Goal: Communication & Community: Ask a question

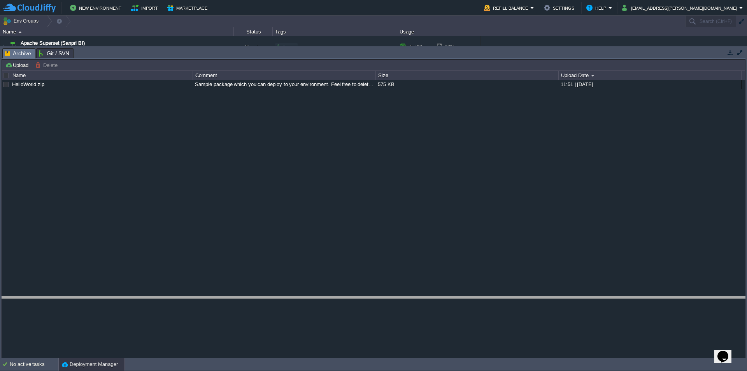
drag, startPoint x: 284, startPoint y: 56, endPoint x: 264, endPoint y: 307, distance: 252.0
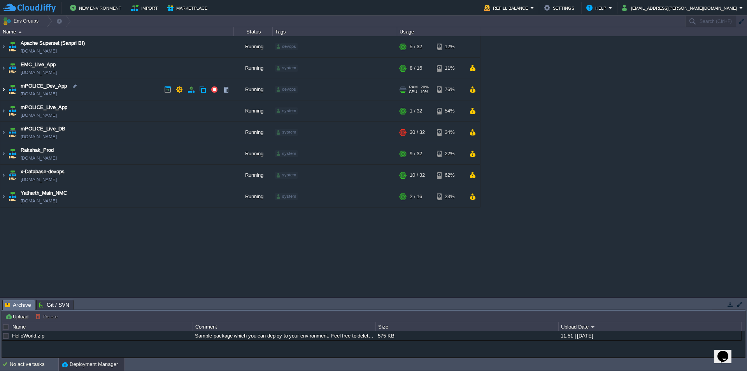
click at [5, 89] on img at bounding box center [3, 89] width 6 height 21
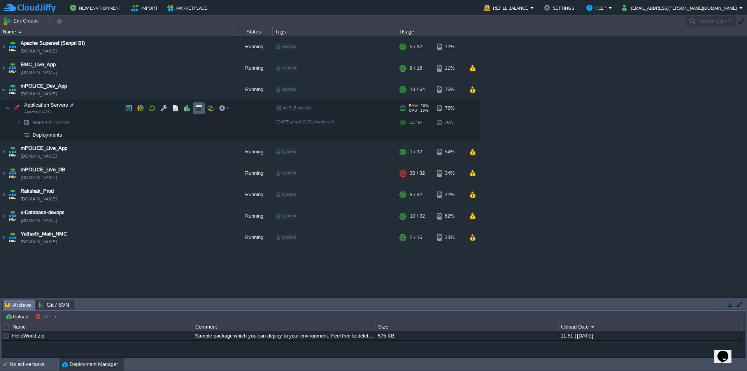
click at [198, 114] on td at bounding box center [199, 108] width 12 height 12
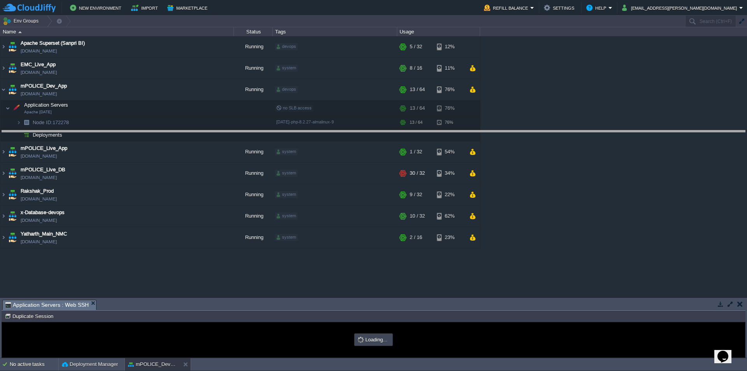
drag, startPoint x: 366, startPoint y: 308, endPoint x: 394, endPoint y: 135, distance: 175.7
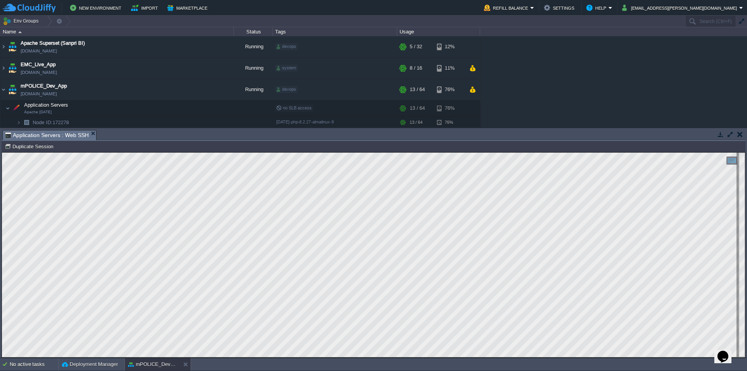
type input "#000000"
click at [2, 152] on html "Copy: Ctrl + Shift + C Paste: Ctrl + V Settings: Ctrl + Shift + Alt 0" at bounding box center [373, 152] width 743 height 0
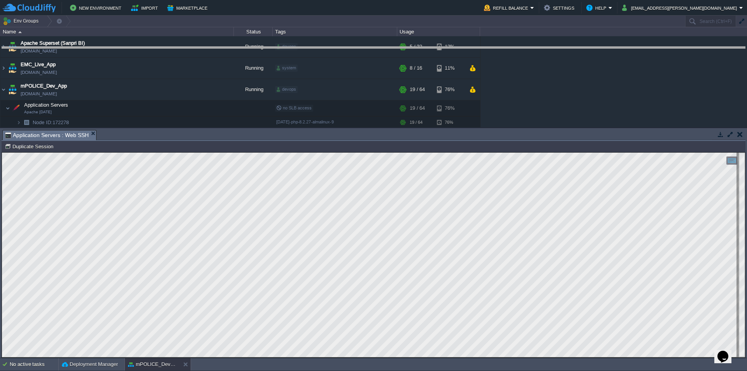
drag, startPoint x: 587, startPoint y: 140, endPoint x: 577, endPoint y: 55, distance: 85.7
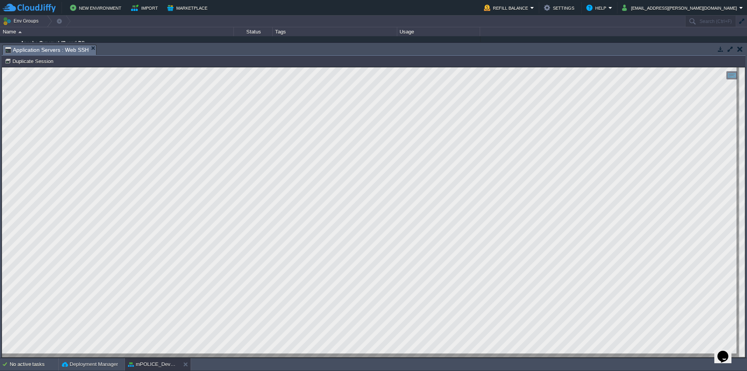
click at [2, 67] on html "Copy: Ctrl + Shift + C Paste: Ctrl + V Settings: Ctrl + Shift + Alt 0" at bounding box center [373, 67] width 743 height 0
click at [0, 310] on div "Tasks Activity Log Archive Git / SVN Application Servers : Web SSH Upload Delet…" at bounding box center [373, 200] width 747 height 315
click at [2, 67] on html "Copy: Ctrl + Shift + C Paste: Ctrl + V Settings: Ctrl + Shift + Alt 0" at bounding box center [373, 67] width 743 height 0
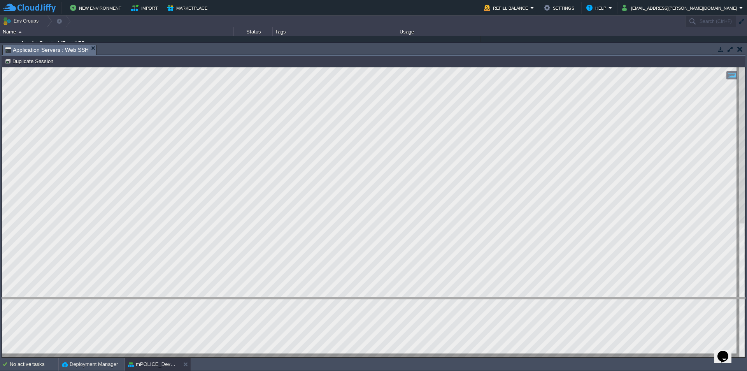
drag, startPoint x: 230, startPoint y: 53, endPoint x: 246, endPoint y: 318, distance: 265.3
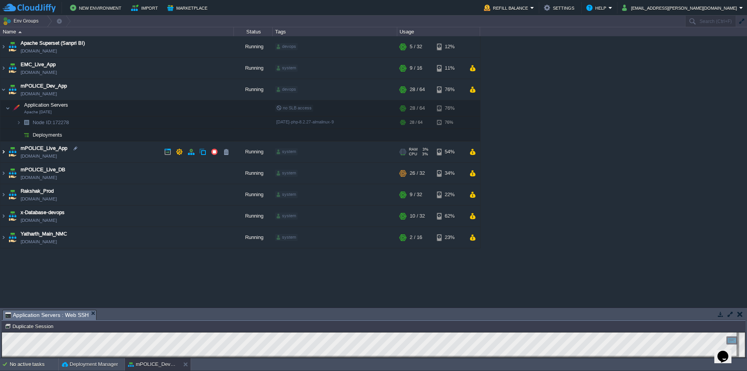
click at [3, 152] on img at bounding box center [3, 151] width 6 height 21
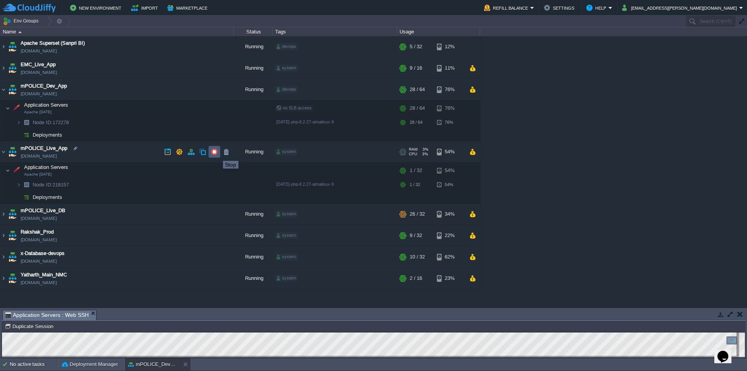
click at [217, 154] on button "button" at bounding box center [214, 151] width 7 height 7
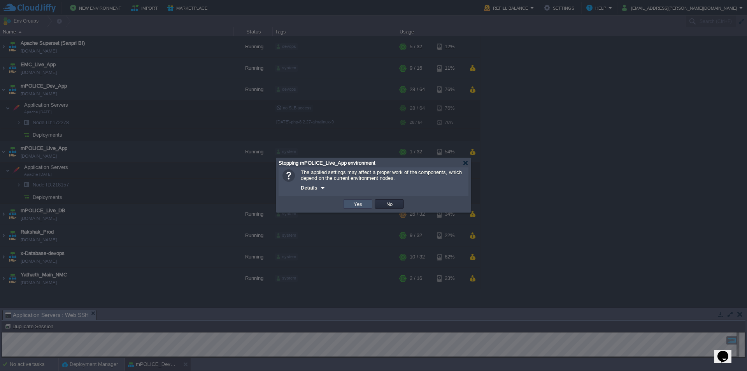
click at [363, 206] on button "Yes" at bounding box center [357, 203] width 13 height 7
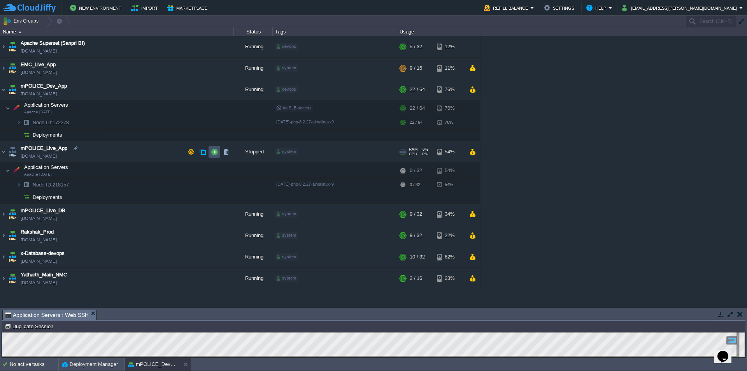
click at [215, 155] on button "button" at bounding box center [214, 151] width 7 height 7
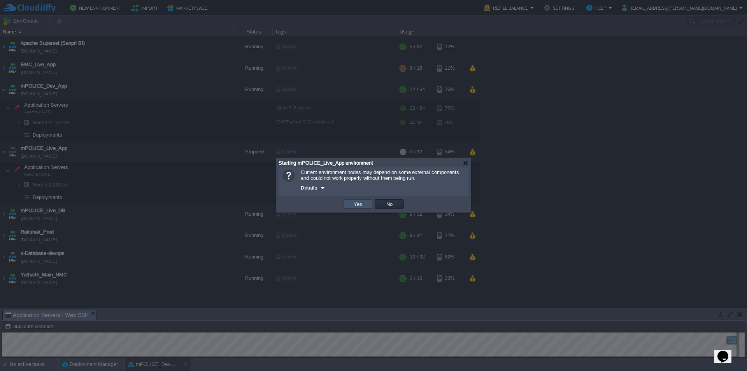
click at [359, 205] on button "Yes" at bounding box center [357, 203] width 13 height 7
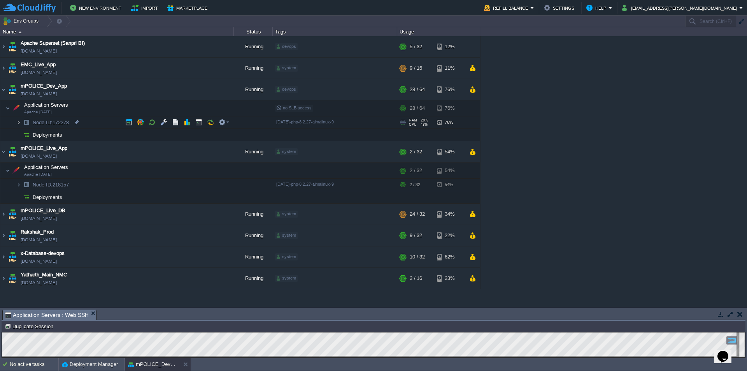
click at [18, 121] on img at bounding box center [18, 122] width 5 height 12
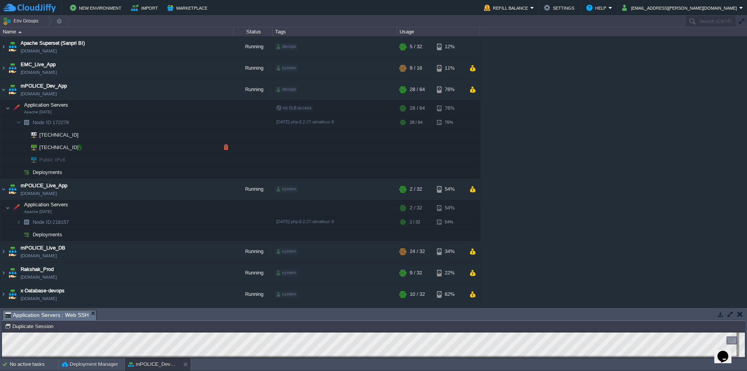
click at [81, 149] on div at bounding box center [79, 147] width 7 height 7
click at [165, 111] on button "button" at bounding box center [163, 108] width 7 height 7
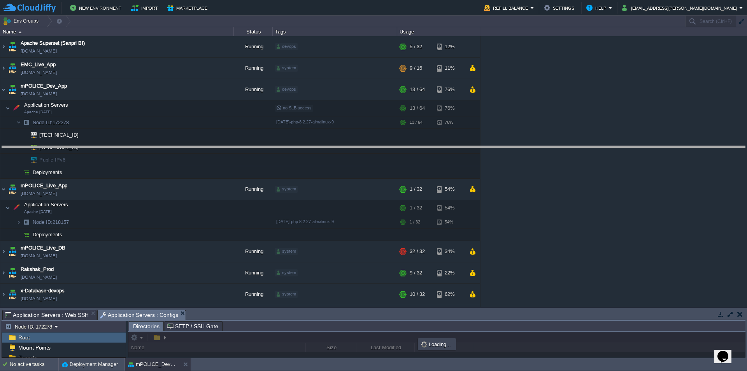
drag, startPoint x: 267, startPoint y: 319, endPoint x: 306, endPoint y: 137, distance: 185.3
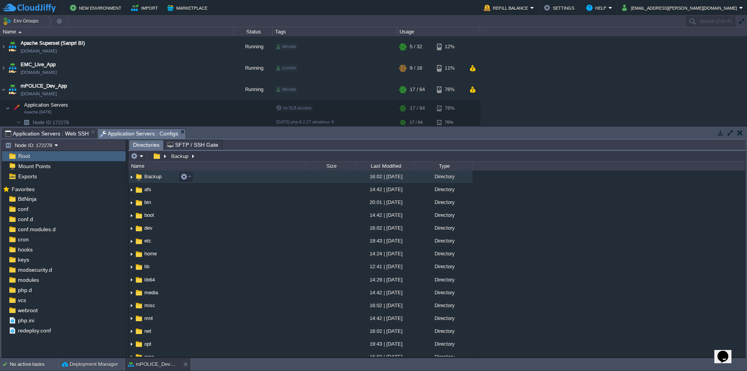
click at [146, 177] on span "Backup" at bounding box center [152, 176] width 19 height 7
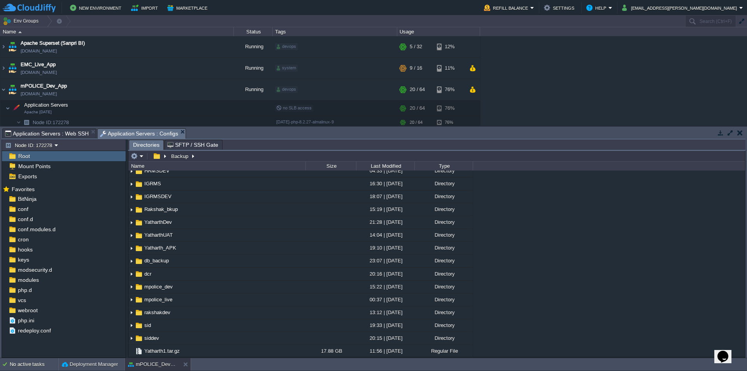
scroll to position [4, 0]
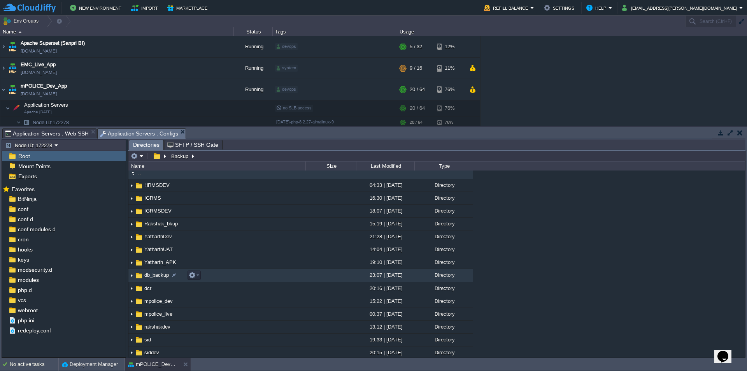
click at [152, 277] on span "db_backup" at bounding box center [156, 274] width 27 height 7
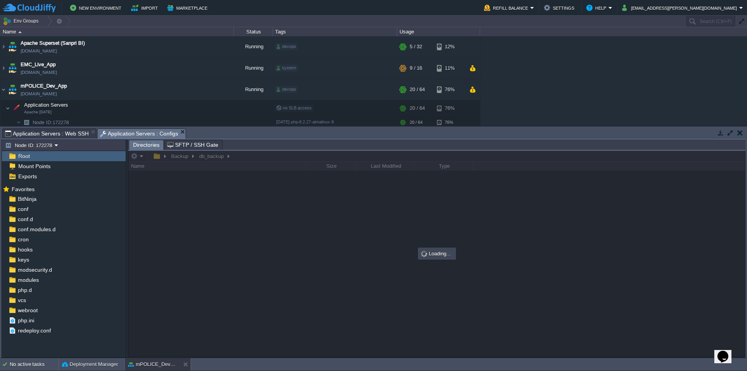
scroll to position [0, 0]
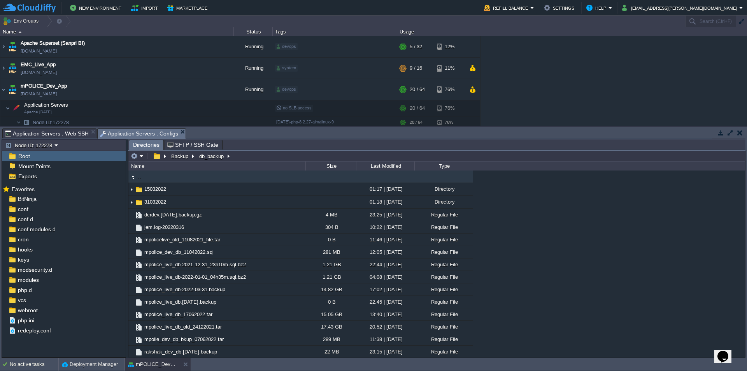
type input "/Backup/db_backup"
click at [259, 161] on input "/Backup/db_backup" at bounding box center [436, 156] width 617 height 11
type input "/Backup/db_backup"
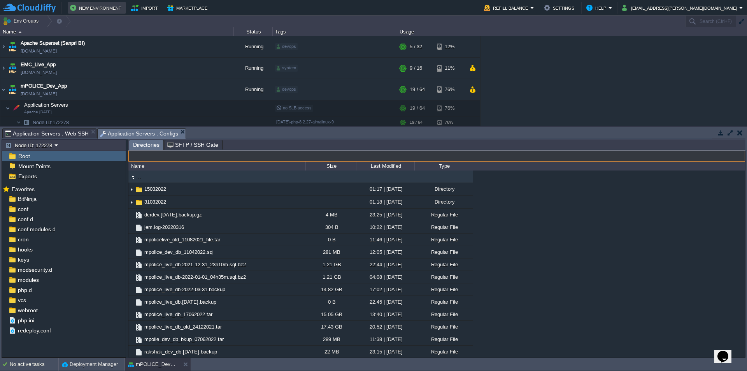
type input "/Backup/db_backup"
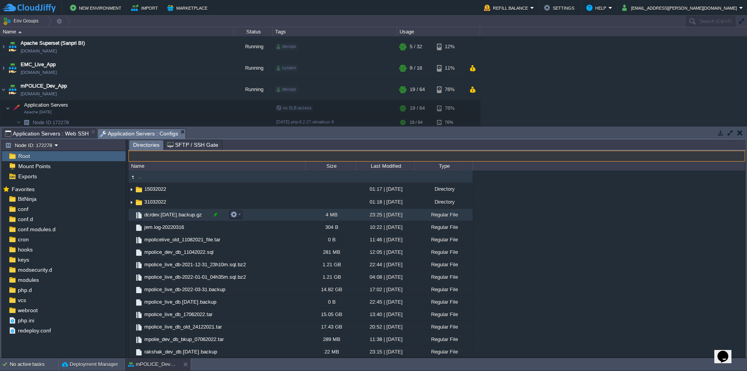
click at [216, 215] on div at bounding box center [215, 214] width 7 height 7
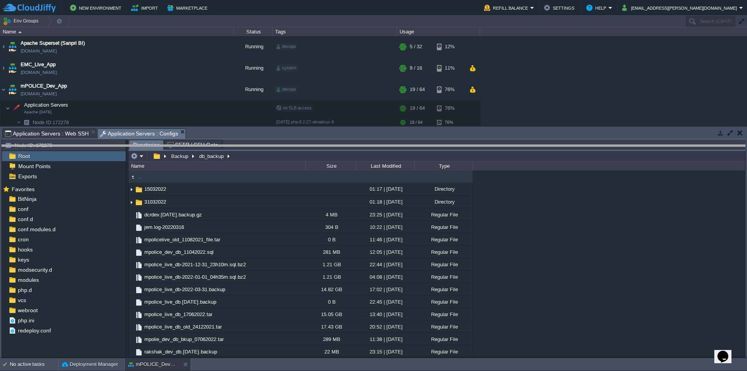
drag, startPoint x: 380, startPoint y: 138, endPoint x: 381, endPoint y: 172, distance: 33.8
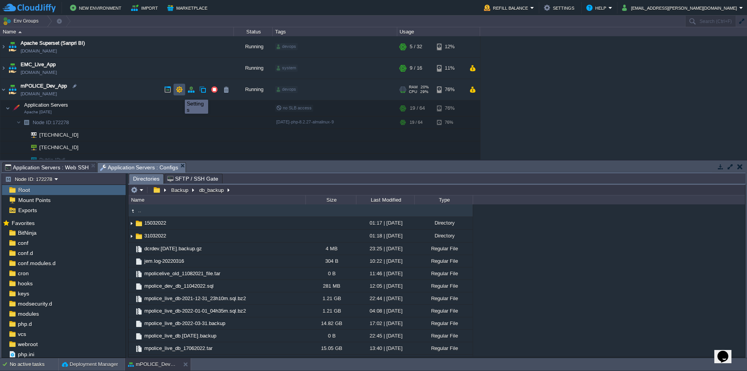
click at [179, 93] on button "button" at bounding box center [179, 89] width 7 height 7
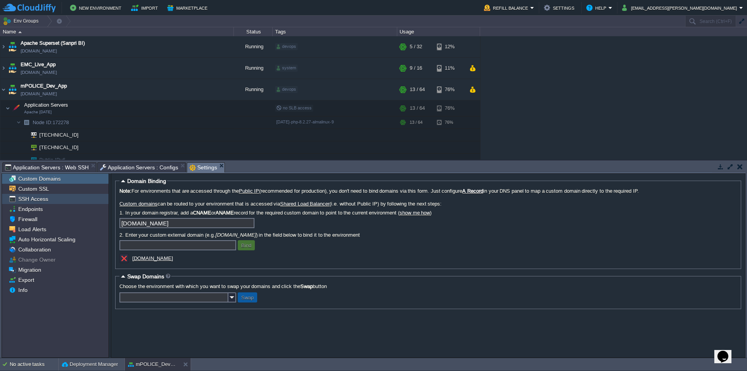
click at [41, 195] on div "SSH Access" at bounding box center [55, 199] width 107 height 10
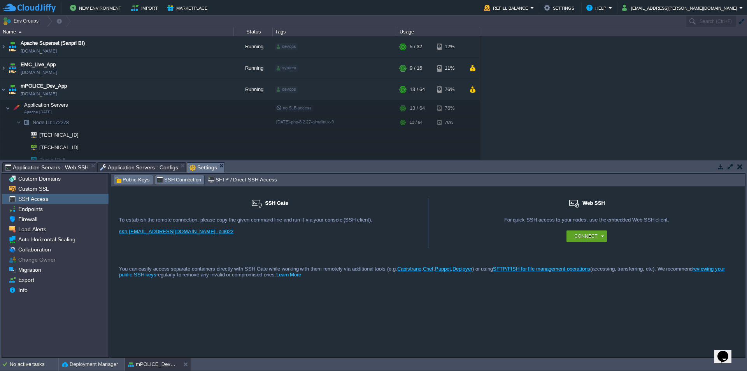
click at [136, 182] on span "Public Keys" at bounding box center [132, 179] width 35 height 9
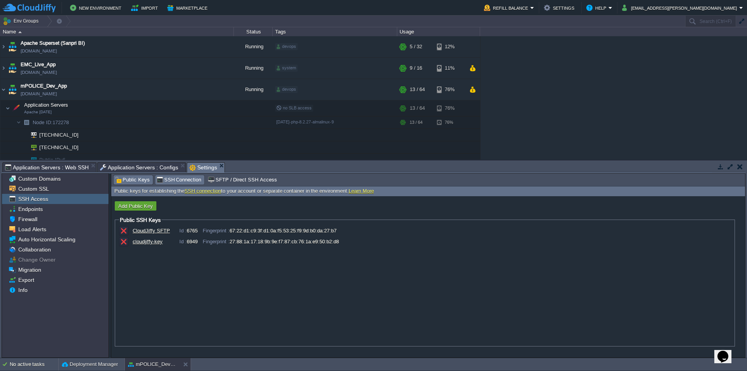
click at [180, 178] on span "SSH Connection" at bounding box center [178, 179] width 45 height 9
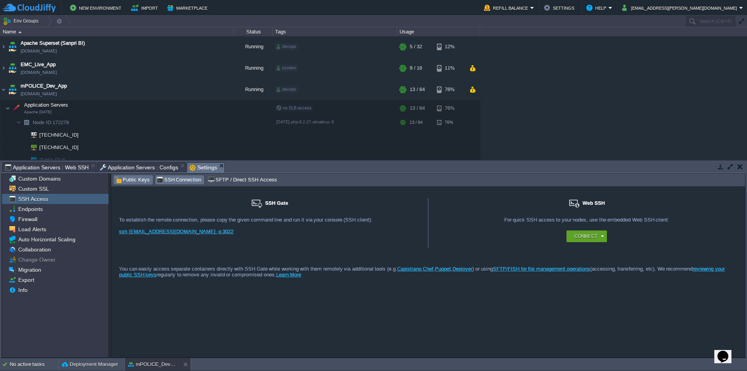
click at [135, 182] on span "Public Keys" at bounding box center [132, 179] width 35 height 9
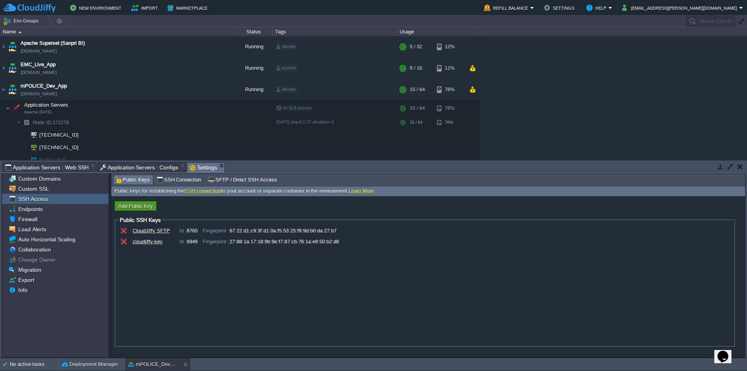
click at [141, 204] on button "Add Public Key" at bounding box center [135, 205] width 39 height 7
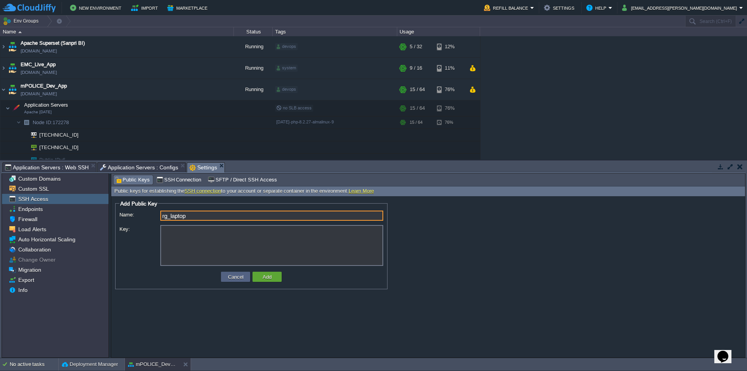
type input "rg_laptop"
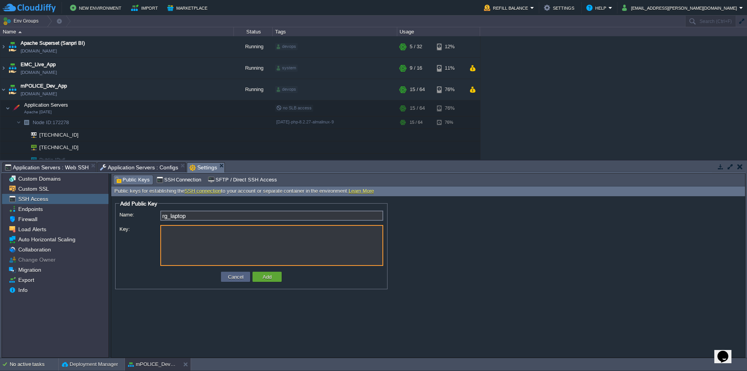
paste textarea "ssh-ed25519 AAAAC3NzaC1lZDI1NTE5AAAAIOTvZVzuoOvvO67pflG3k7W7pWs3ALvoZBxPBCVDFY0…"
type textarea "ssh-ed25519 AAAAC3NzaC1lZDI1NTE5AAAAIOTvZVzuoOvvO67pflG3k7W7pWs3ALvoZBxPBCVDFY0…"
click at [270, 280] on button "Add" at bounding box center [267, 276] width 14 height 7
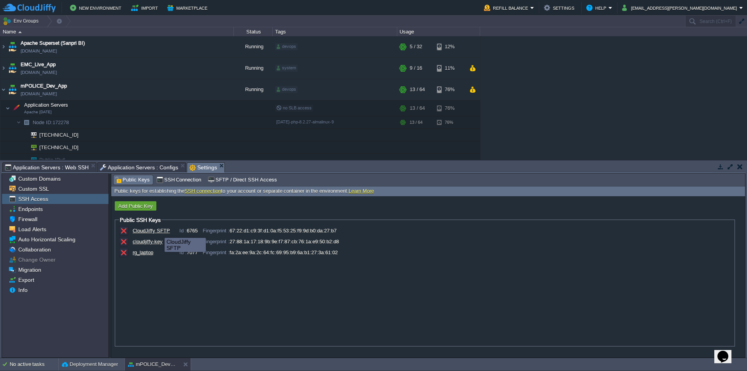
click at [158, 230] on div "CloudJiffy SFTP" at bounding box center [152, 231] width 39 height 6
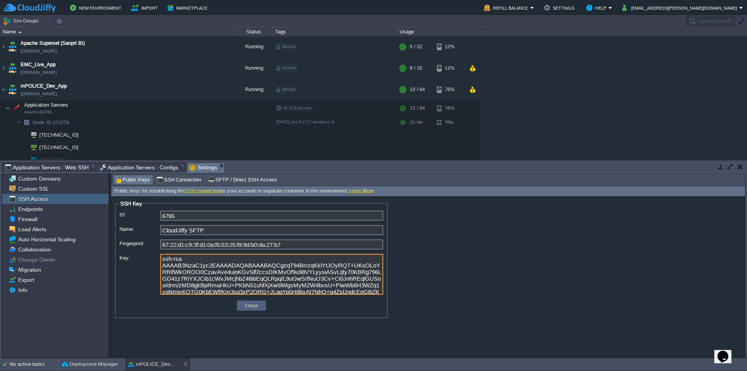
scroll to position [11, 0]
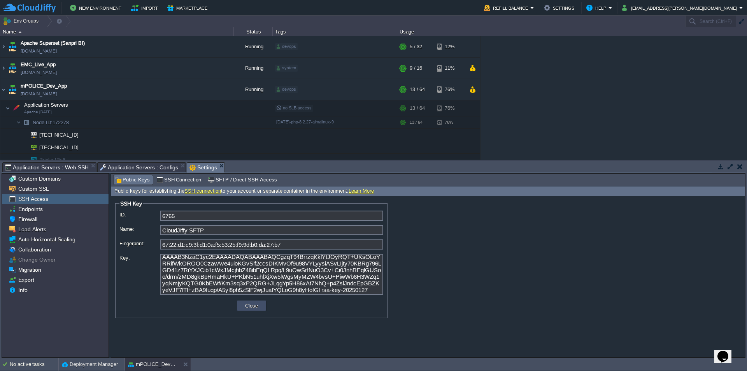
click at [259, 304] on button "Close" at bounding box center [252, 305] width 18 height 7
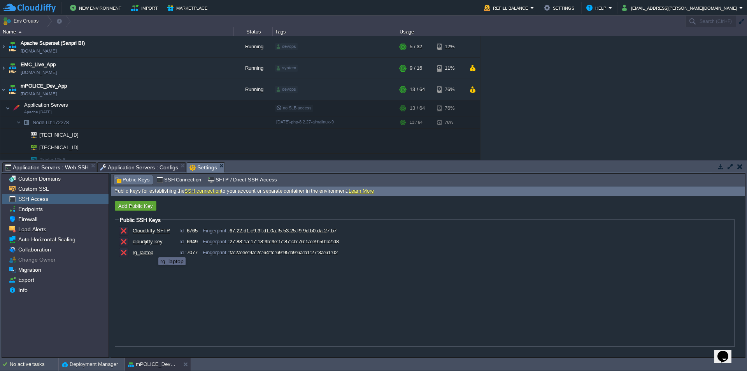
click at [148, 254] on div "rg_laptop" at bounding box center [152, 252] width 39 height 6
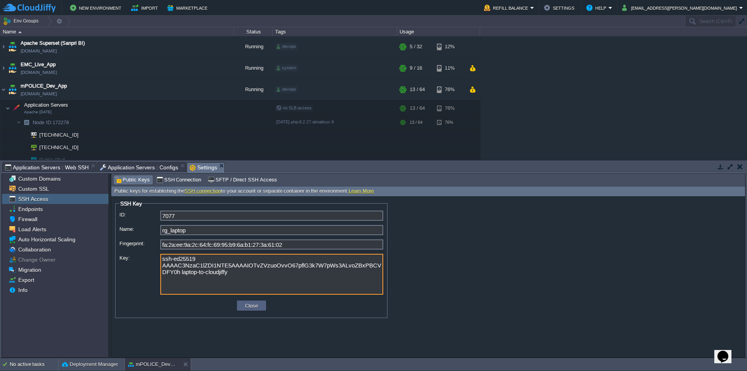
drag, startPoint x: 224, startPoint y: 275, endPoint x: 145, endPoint y: 248, distance: 83.9
click at [145, 248] on div "ID: 7077 Name: rg_laptop Fingerprint: fa:2a:ee:9a:2c:64:fc:69:95:b9:6a:b1:27:3a…" at bounding box center [251, 253] width 264 height 87
click at [231, 273] on textarea "ssh-ed25519 AAAAC3NzaC1lZDI1NTE5AAAAIOTvZVzuoOvvO67pflG3k7W7pWs3ALvoZBxPBCVDFY0…" at bounding box center [271, 274] width 223 height 41
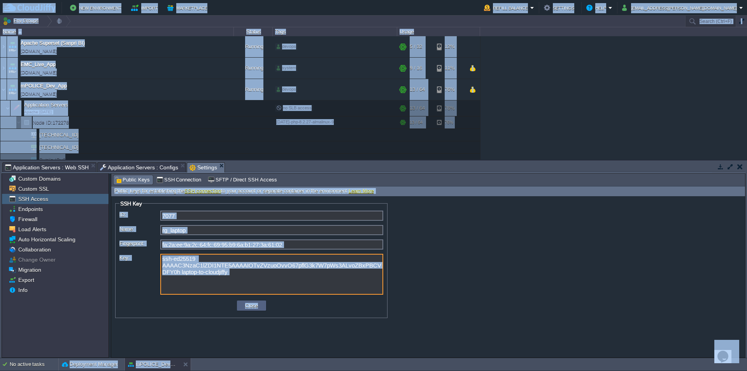
click at [231, 273] on textarea "ssh-ed25519 AAAAC3NzaC1lZDI1NTE5AAAAIOTvZVzuoOvvO67pflG3k7W7pWs3ALvoZBxPBCVDFY0…" at bounding box center [271, 274] width 223 height 41
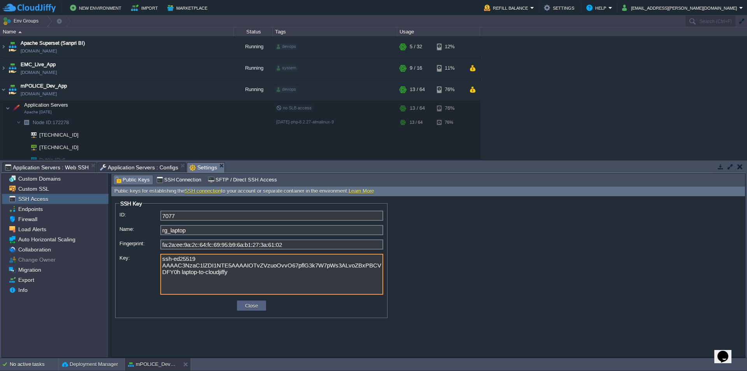
click at [231, 273] on textarea "ssh-ed25519 AAAAC3NzaC1lZDI1NTE5AAAAIOTvZVzuoOvvO67pflG3k7W7pWs3ALvoZBxPBCVDFY0…" at bounding box center [271, 274] width 223 height 41
drag, startPoint x: 218, startPoint y: 274, endPoint x: 156, endPoint y: 259, distance: 63.6
click at [156, 259] on div "Key: ssh-ed25519 AAAAC3NzaC1lZDI1NTE5AAAAIOTvZVzuoOvvO67pflG3k7W7pWs3ALvoZBxPBC…" at bounding box center [251, 275] width 264 height 42
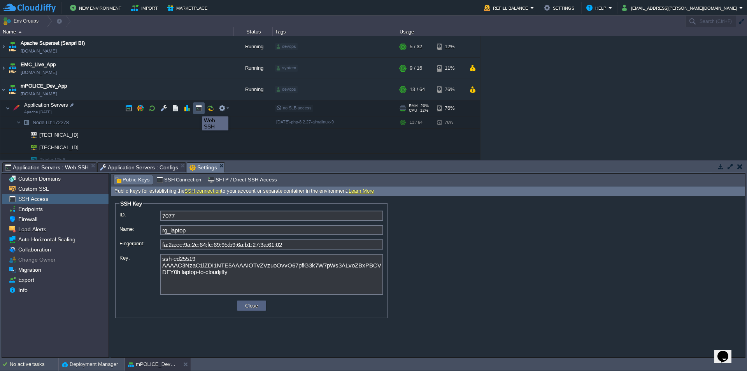
click at [196, 109] on button "button" at bounding box center [198, 108] width 7 height 7
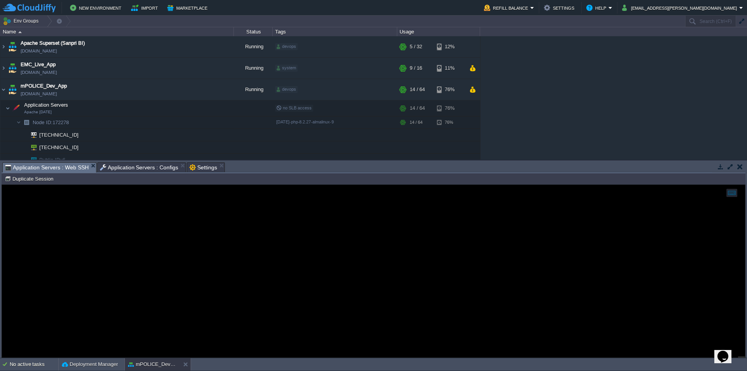
click at [147, 169] on span "Application Servers : Configs" at bounding box center [139, 167] width 79 height 9
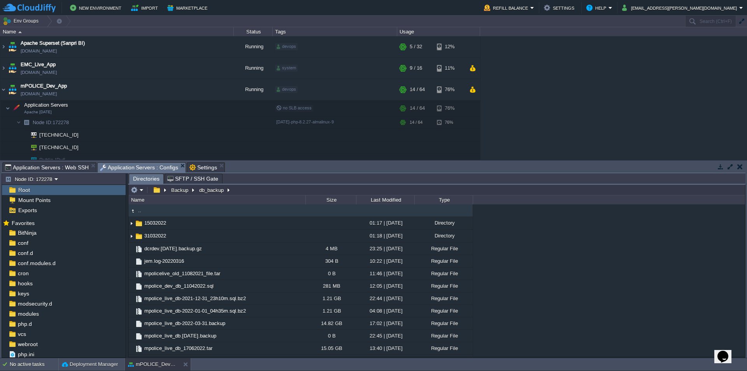
click at [200, 168] on span "Settings" at bounding box center [203, 167] width 28 height 9
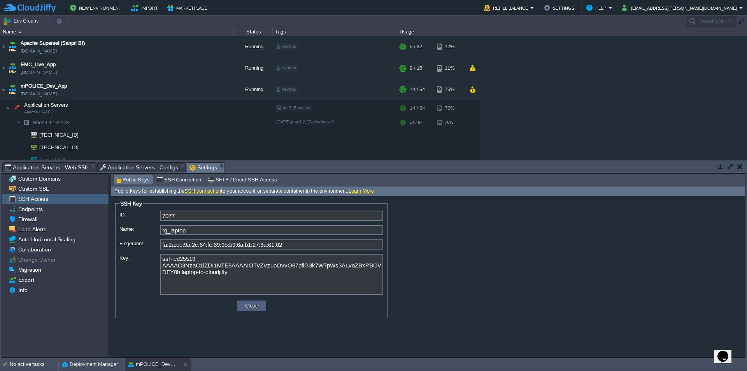
click at [139, 182] on span "Public Keys" at bounding box center [132, 179] width 35 height 9
click at [256, 310] on td "Close" at bounding box center [251, 305] width 29 height 10
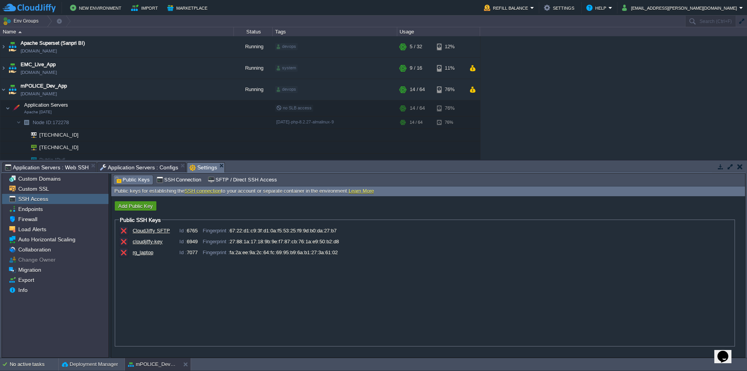
click at [139, 207] on button "Add Public Key" at bounding box center [135, 205] width 39 height 7
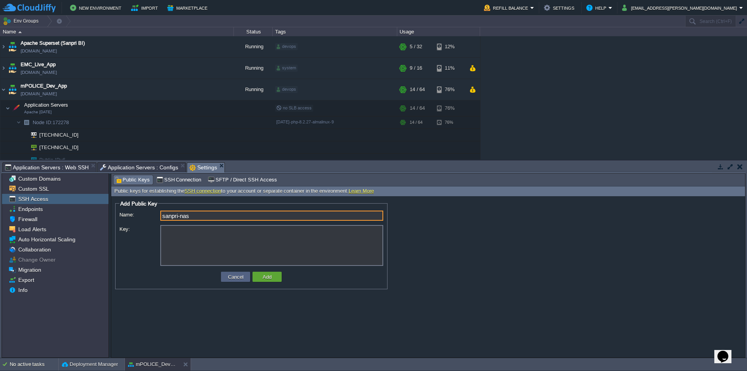
type input "sanpri-nas"
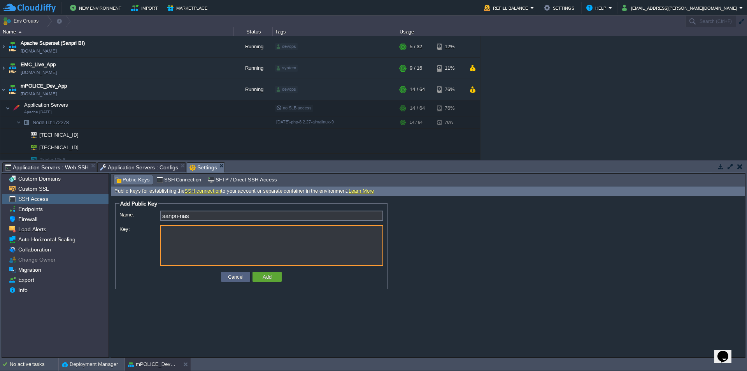
paste textarea "ssh-ed25519 AAAAC3NzaC1lZDI1NTE5AAAAINL33d0DF9eOkANHC59nHNvLtWUpHjfIxZJuJOb6YXO…"
type textarea "ssh-ed25519 AAAAC3NzaC1lZDI1NTE5AAAAINL33d0DF9eOkANHC59nHNvLtWUpHjfIxZJuJOb6YXO…"
click at [264, 274] on button "Add" at bounding box center [267, 276] width 14 height 7
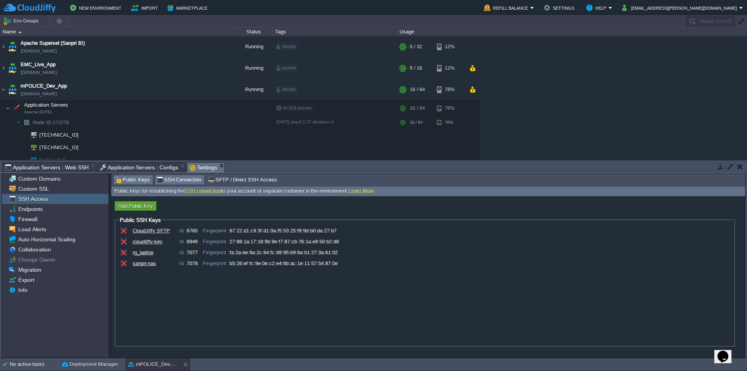
click at [184, 178] on span "SSH Connection" at bounding box center [178, 179] width 45 height 9
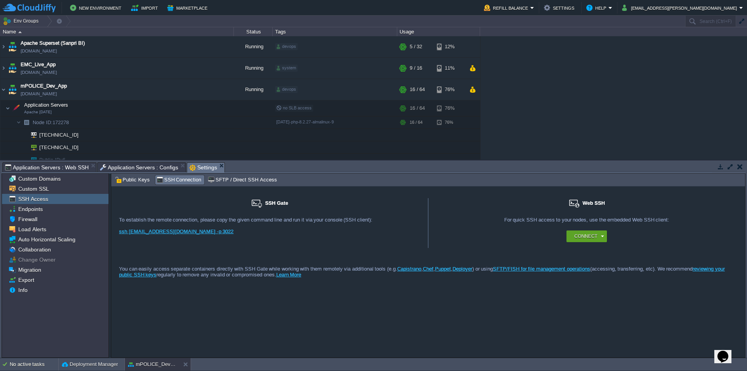
click at [194, 233] on link "ssh [EMAIL_ADDRESS][DOMAIN_NAME] -p 3022" at bounding box center [176, 231] width 114 height 6
drag, startPoint x: 171, startPoint y: 202, endPoint x: 296, endPoint y: 238, distance: 129.9
click at [296, 238] on div "SSH Gate For remote connection you require SSH public key to be added to the ac…" at bounding box center [269, 223] width 317 height 50
click at [240, 183] on span "SFTP / Direct SSH Access" at bounding box center [242, 179] width 69 height 9
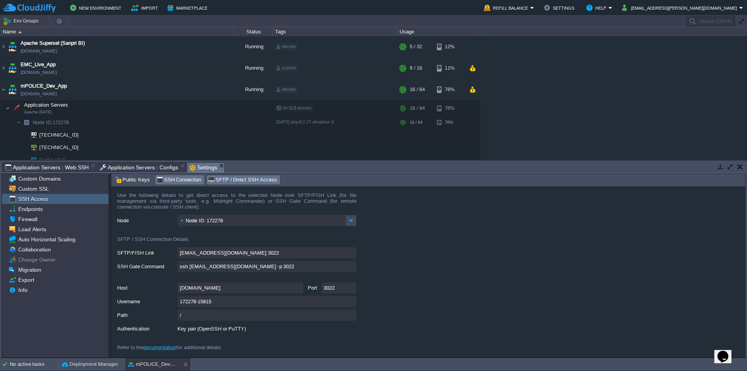
click at [181, 180] on span "SSH Connection" at bounding box center [178, 179] width 45 height 9
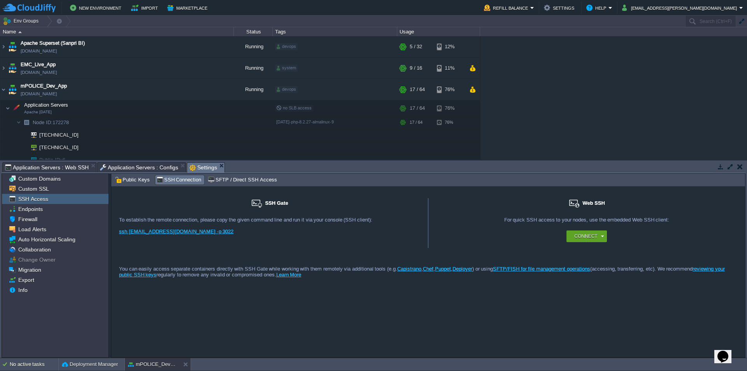
click at [144, 219] on div "To establish the remote connection, please copy the given command line and run …" at bounding box center [269, 220] width 301 height 6
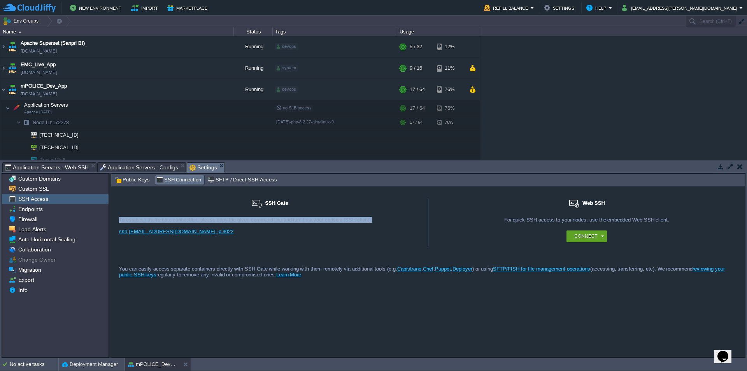
click at [144, 219] on div "To establish the remote connection, please copy the given command line and run …" at bounding box center [269, 220] width 301 height 6
copy div "To establish the remote connection, please copy the given command line and run …"
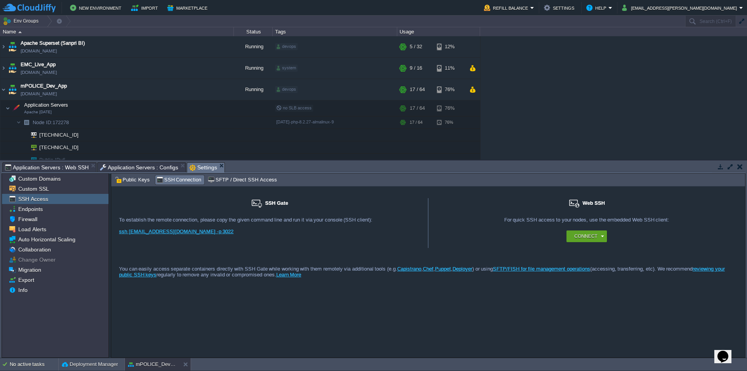
click at [311, 224] on div "For remote connection you require SSH public key to be added to the account. Ad…" at bounding box center [269, 228] width 301 height 23
click at [308, 217] on div "To establish the remote connection, please copy the given command line and run …" at bounding box center [269, 220] width 301 height 6
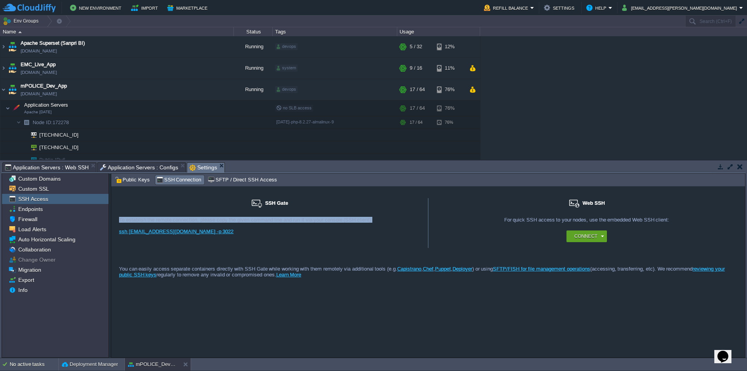
click at [308, 217] on div "To establish the remote connection, please copy the given command line and run …" at bounding box center [269, 220] width 301 height 6
copy div "To establish the remote connection, please copy the given command line and run …"
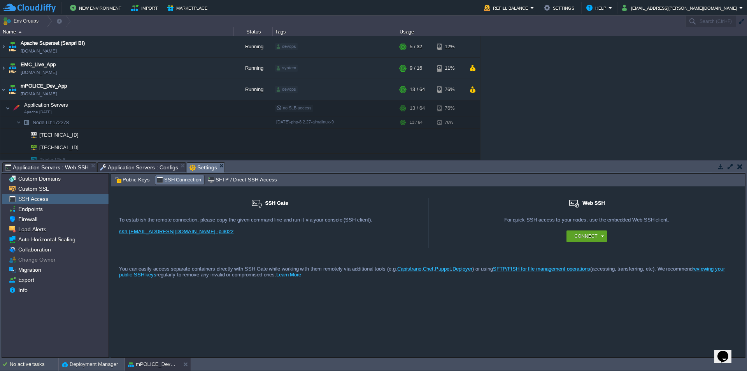
click at [218, 244] on div "SSH Gate For remote connection you require SSH public key to be added to the ac…" at bounding box center [269, 223] width 317 height 50
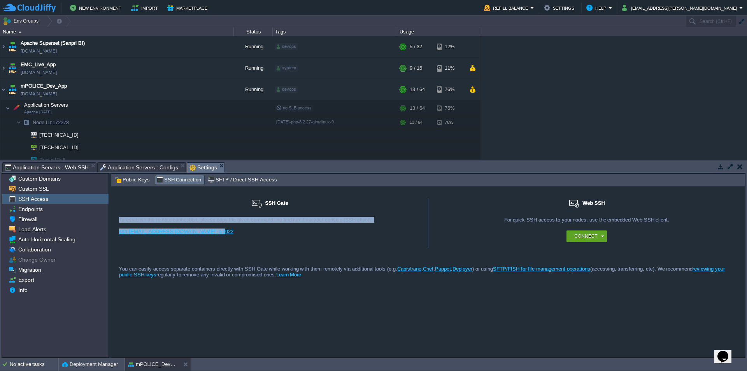
drag, startPoint x: 213, startPoint y: 233, endPoint x: 116, endPoint y: 220, distance: 97.3
click at [116, 220] on div "SSH Gate For remote connection you require SSH public key to be added to the ac…" at bounding box center [269, 223] width 317 height 50
copy div "To establish the remote connection, please copy the given command line and run …"
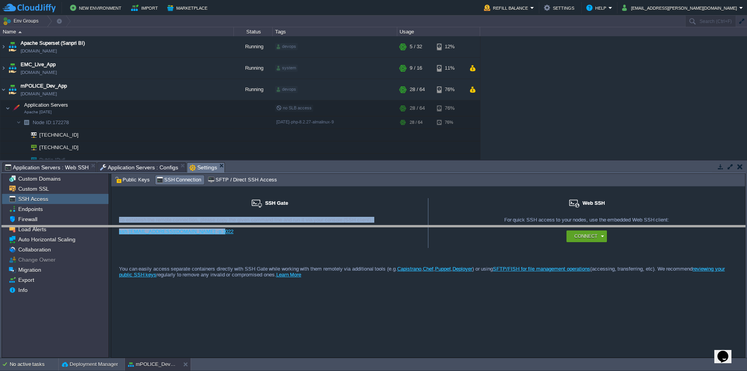
drag, startPoint x: 275, startPoint y: 169, endPoint x: 264, endPoint y: 266, distance: 97.5
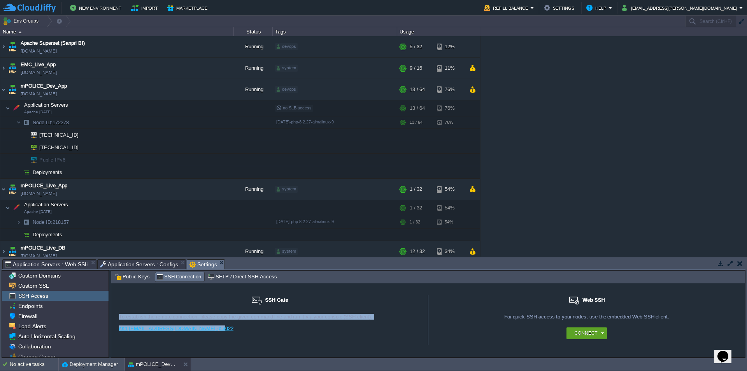
click at [239, 339] on div "SSH Gate For remote connection you require SSH public key to be added to the ac…" at bounding box center [269, 320] width 317 height 50
drag, startPoint x: 209, startPoint y: 329, endPoint x: 119, endPoint y: 329, distance: 90.6
click at [119, 329] on div "SSH Gate For remote connection you require SSH public key to be added to the ac…" at bounding box center [269, 320] width 317 height 50
copy link "ssh [EMAIL_ADDRESS][DOMAIN_NAME] -p 3022"
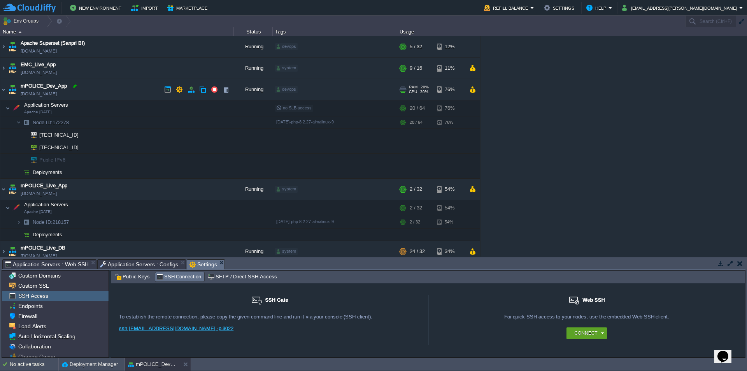
click at [75, 88] on div at bounding box center [74, 85] width 7 height 7
click at [49, 276] on span "Custom Domains" at bounding box center [39, 275] width 45 height 7
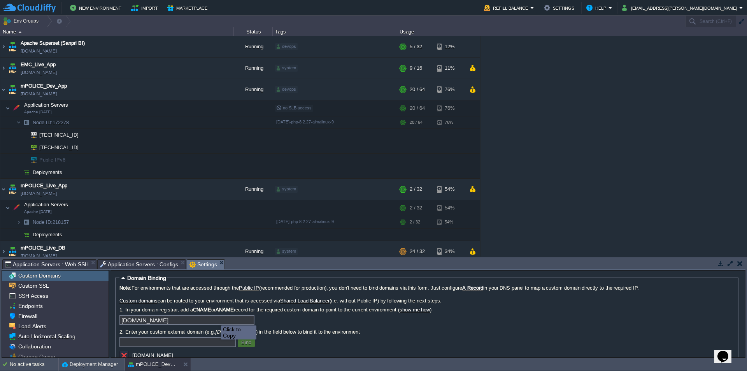
click at [247, 321] on input "[DOMAIN_NAME]" at bounding box center [186, 320] width 135 height 10
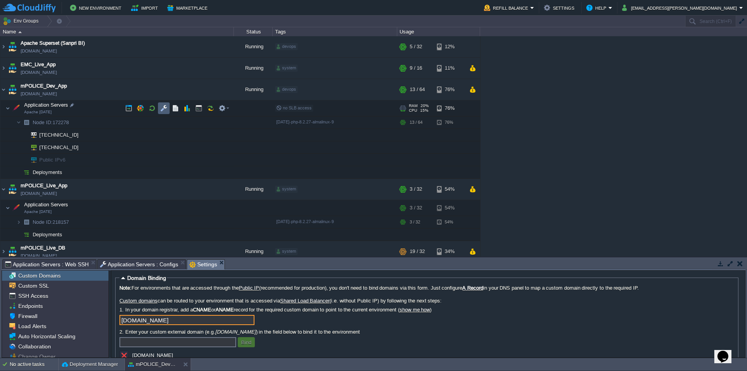
click at [165, 110] on button "button" at bounding box center [163, 108] width 7 height 7
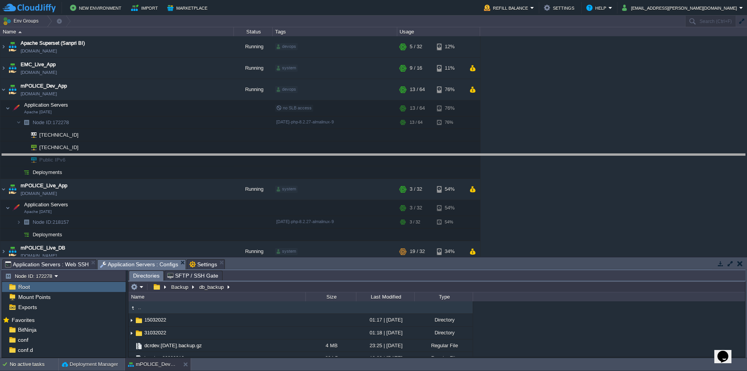
drag, startPoint x: 294, startPoint y: 269, endPoint x: 319, endPoint y: 115, distance: 156.0
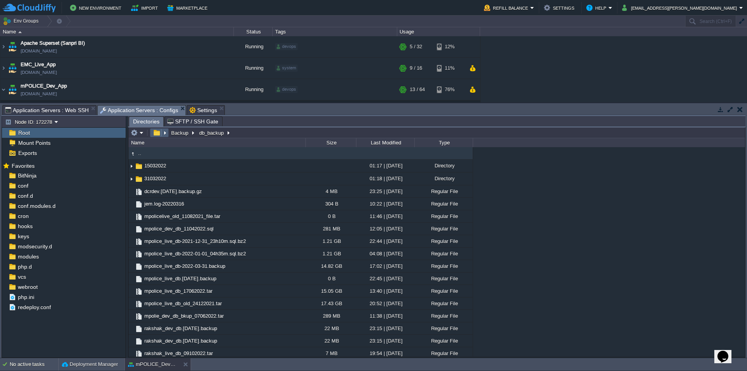
click at [157, 133] on button "button" at bounding box center [156, 132] width 11 height 7
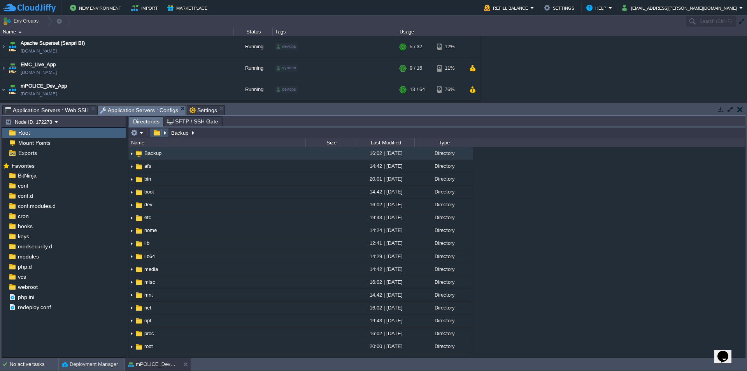
click at [156, 134] on button "button" at bounding box center [156, 132] width 11 height 7
click at [152, 152] on span "Backup" at bounding box center [152, 153] width 19 height 7
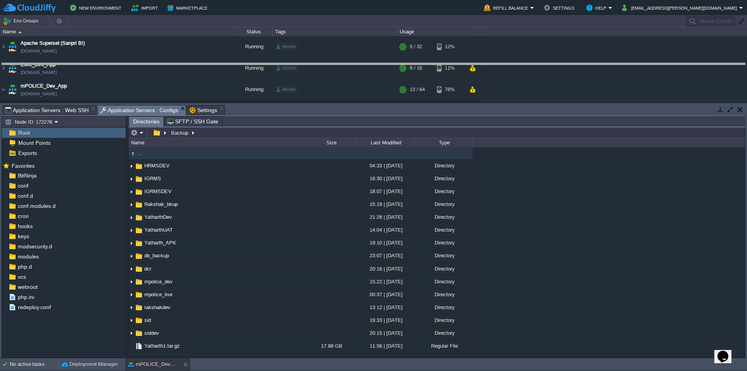
drag, startPoint x: 463, startPoint y: 116, endPoint x: 465, endPoint y: 69, distance: 46.3
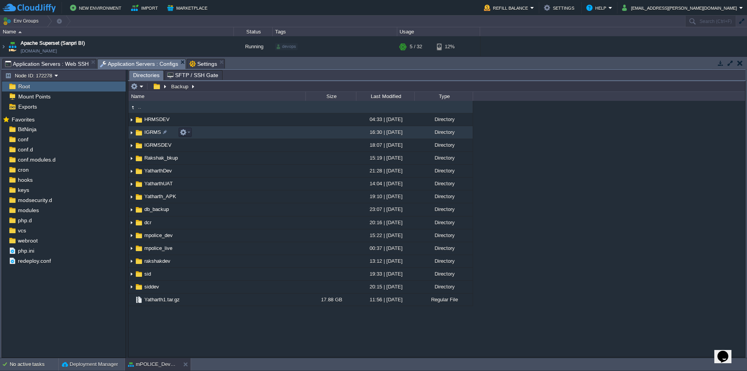
click at [153, 131] on span "IGRMS" at bounding box center [152, 132] width 19 height 7
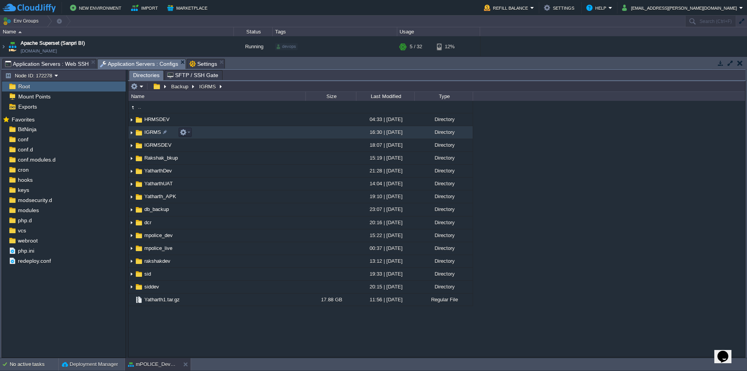
click at [153, 131] on span "IGRMS" at bounding box center [152, 132] width 19 height 7
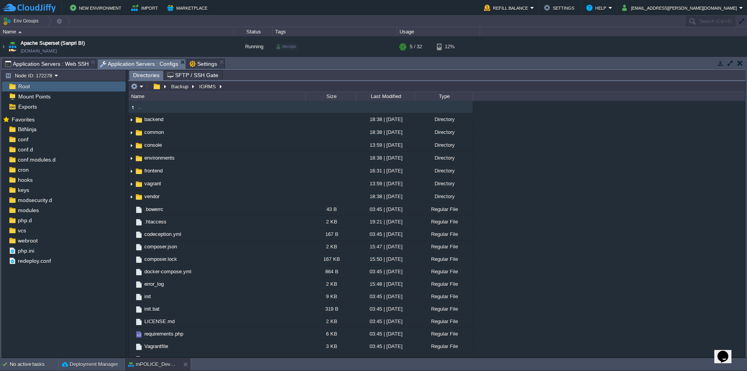
click at [178, 92] on div "Backup IGRMS" at bounding box center [177, 86] width 96 height 11
click at [177, 88] on button "Backup" at bounding box center [180, 86] width 20 height 7
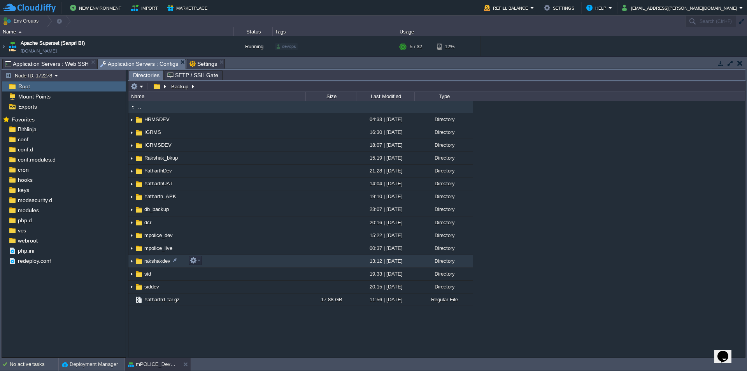
click at [154, 262] on span "rakshakdev" at bounding box center [157, 260] width 28 height 7
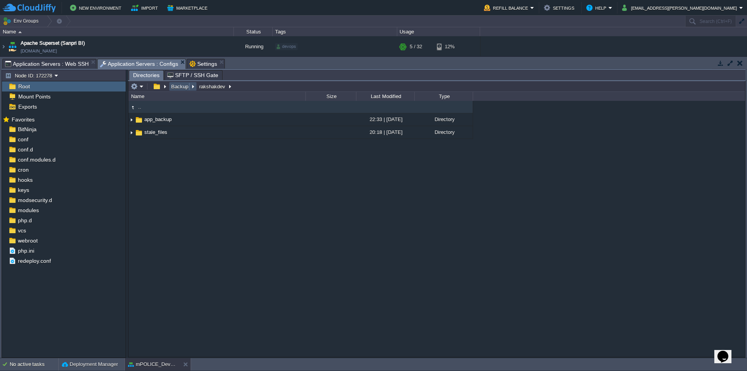
click at [179, 89] on button "Backup" at bounding box center [180, 86] width 20 height 7
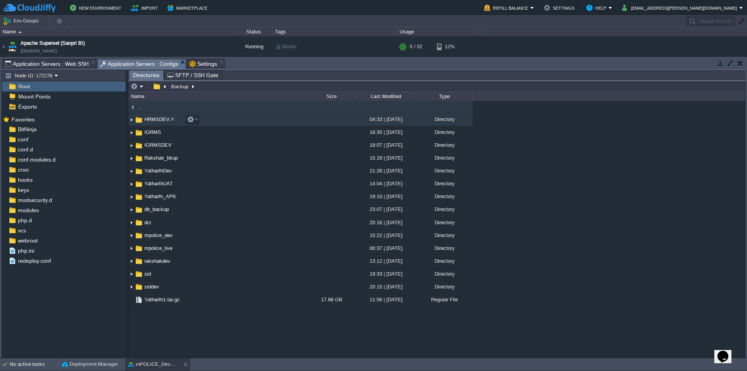
click at [154, 124] on td "HRMSDEV" at bounding box center [216, 119] width 177 height 13
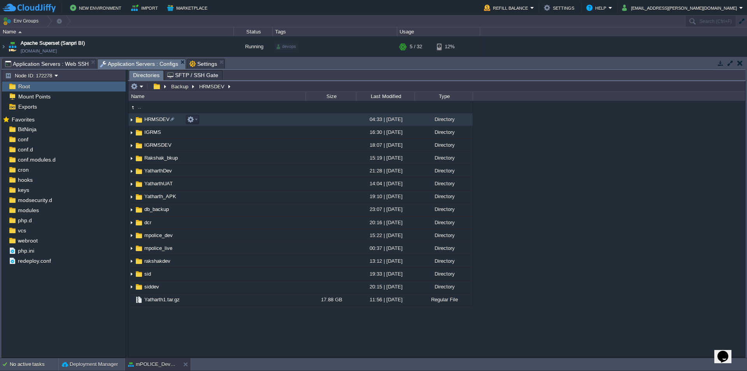
click at [163, 121] on span "HRMSDEV" at bounding box center [157, 119] width 28 height 7
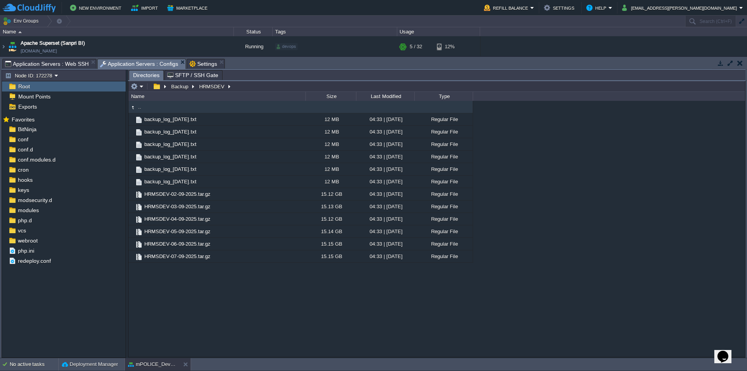
click at [725, 350] on icon "Chat widget" at bounding box center [722, 356] width 11 height 12
type input "9"
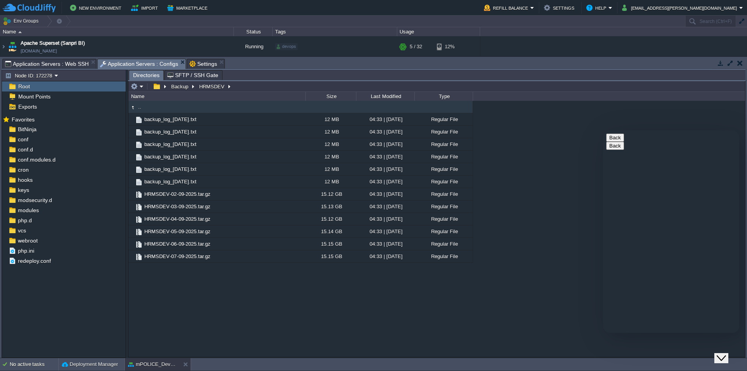
type input "1"
type input "919987023723"
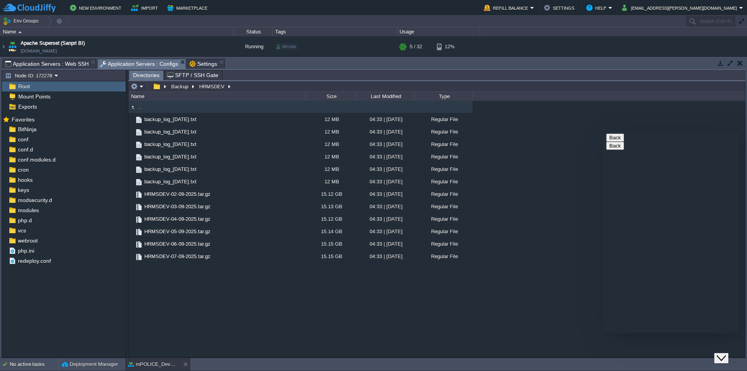
drag, startPoint x: 722, startPoint y: 292, endPoint x: 723, endPoint y: 307, distance: 15.6
drag, startPoint x: 720, startPoint y: 294, endPoint x: 720, endPoint y: 305, distance: 11.7
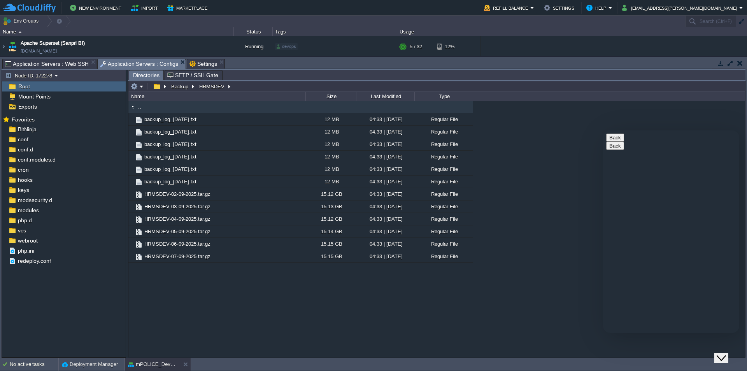
paste textarea "Please provide the direct SSH alias for container env-4654221-clone39163 → node…"
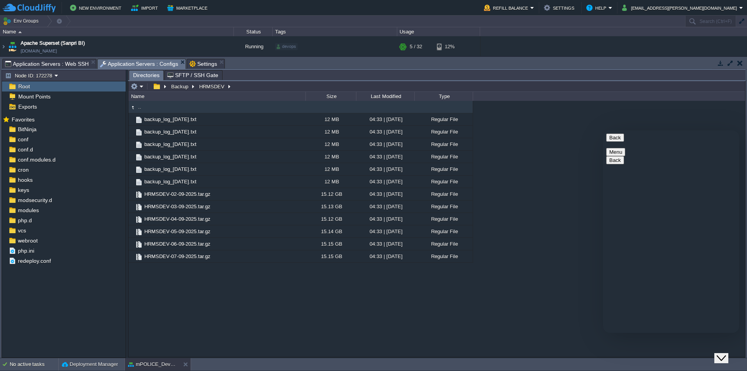
type textarea "Hi, Please provide the direct SSH alias for container env-4654221-clone39163 → …"
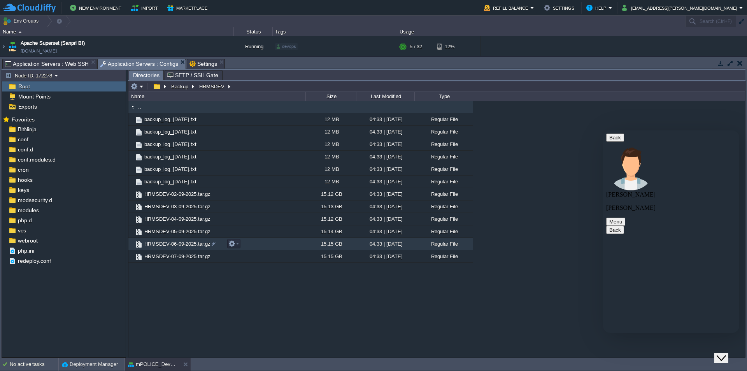
scroll to position [7, 0]
drag, startPoint x: 641, startPoint y: 209, endPoint x: 726, endPoint y: 245, distance: 91.9
copy span "Hi, Please provide the direct SSH alias for container env-4654221-clone39163 → …"
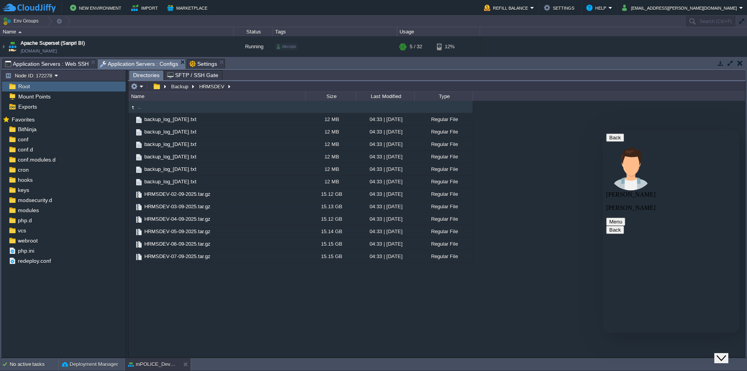
paste textarea "Hi, Please provide the direct SSH alias for container env-4654221-clone39163 → …"
type textarea "Hi, Please provide the direct SSH alias for container env-4654221-clone39163 → …"
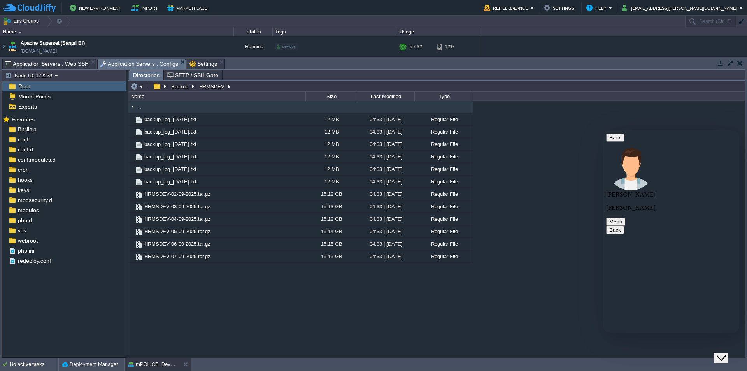
paste textarea "I need the direct SSH alias/username for my container env-4654221-clone39163 → …"
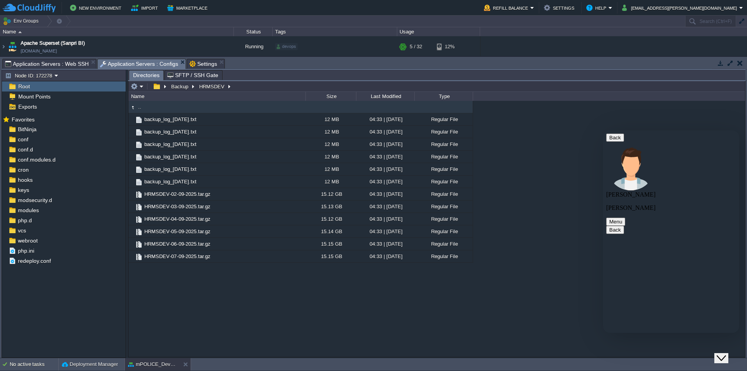
type textarea "I need the direct SSH alias/username for my container env-4654221-clone39163 → …"
paste textarea "going through CloudJiffy’s Jelastic gateway (jsh), which shows a menu instead o…"
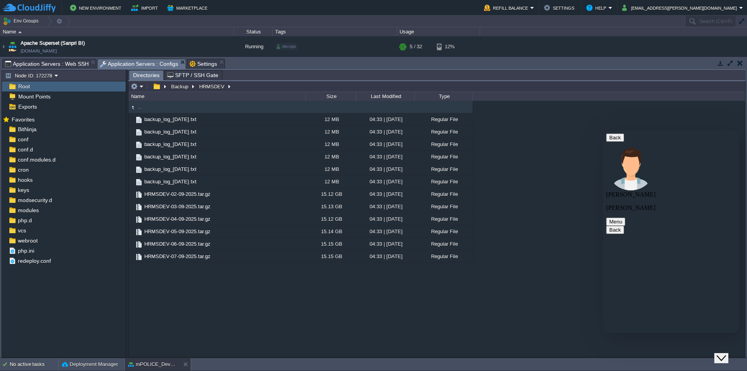
type textarea "coz when i try rsync or cp it is giving error coz going through CloudJiffy’s Je…"
type textarea "t"
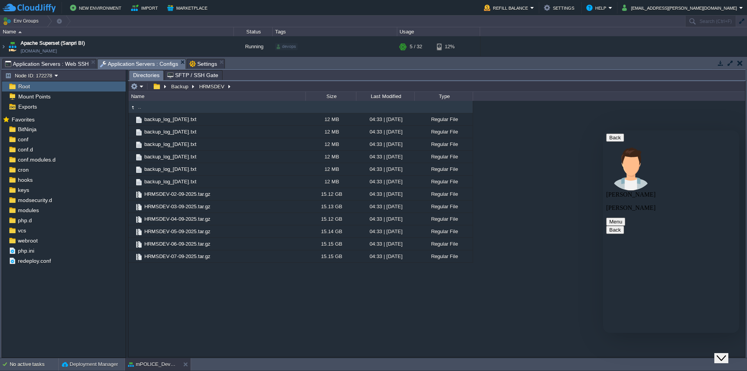
type textarea "i"
type textarea "i want to rsync from cloudjiffy to my NAS Drive."
drag, startPoint x: 634, startPoint y: 245, endPoint x: 658, endPoint y: 264, distance: 30.4
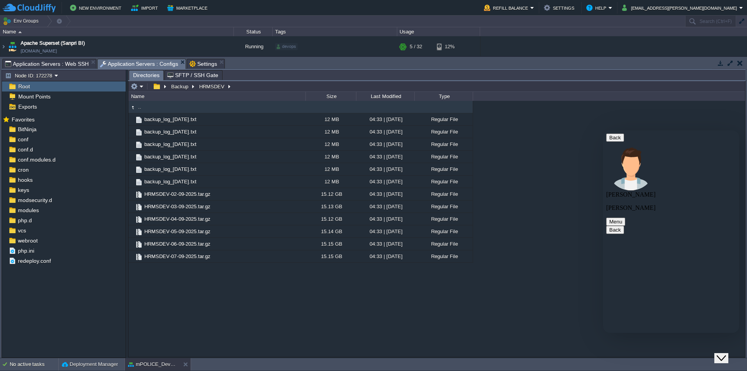
copy span "Can you share the exact steps to check the issue from our side"
paste textarea "We are trying to automate backup sync from our CloudJiffy environment to our NA…"
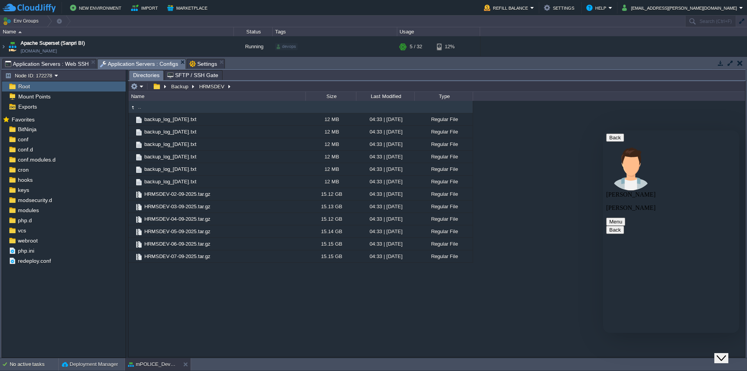
type textarea "We are trying to automate backup sync from our CloudJiffy environment to our NA…"
type textarea "9"
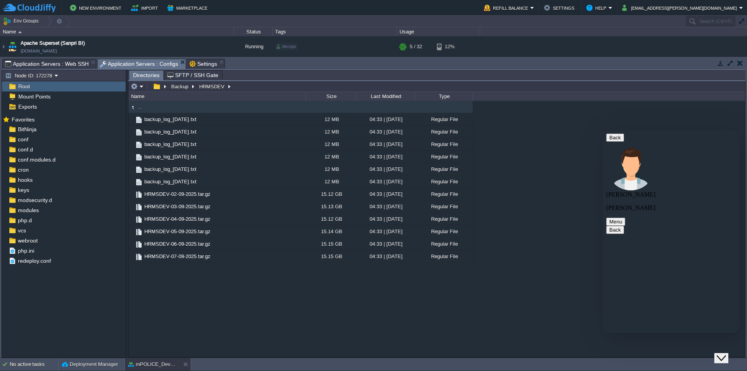
scroll to position [0, 0]
type textarea "number already given when this chat is initiated"
type textarea "9987023723"
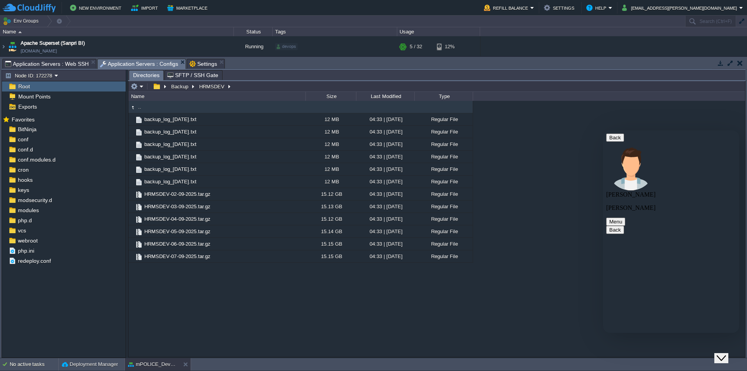
type textarea "ok"
paste textarea "Please confirm the exact SSH login string (user@host -p port) for direct access…"
type textarea "Please confirm the exact SSH login string (user@host -p port) for direct access…"
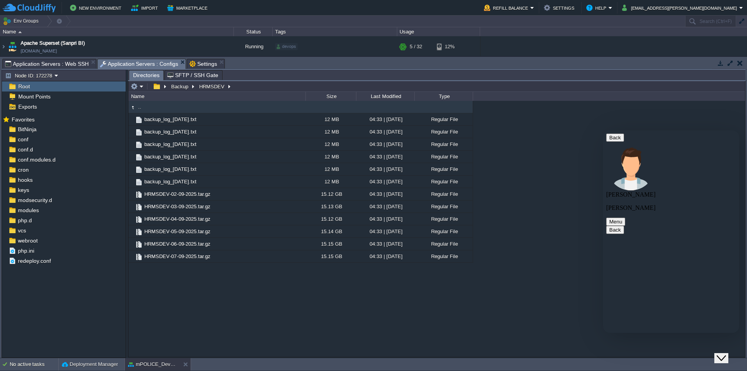
scroll to position [0, 0]
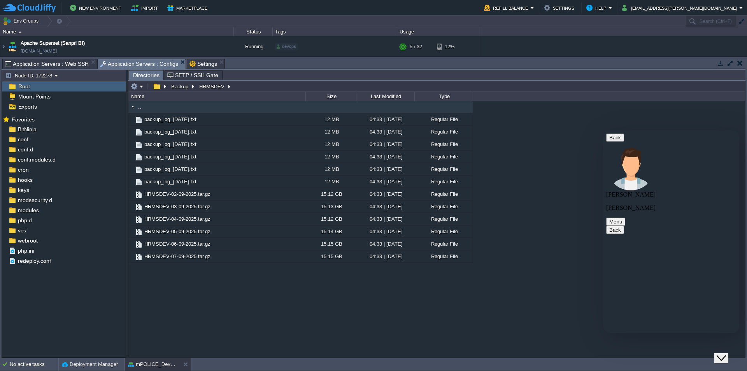
scroll to position [1077, 0]
type textarea "this is the simple requirement"
click at [728, 354] on icon "Chat widget" at bounding box center [722, 356] width 11 height 12
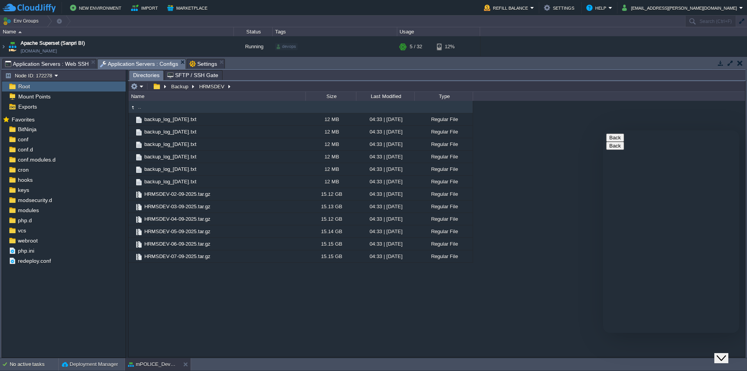
type input "919987023723"
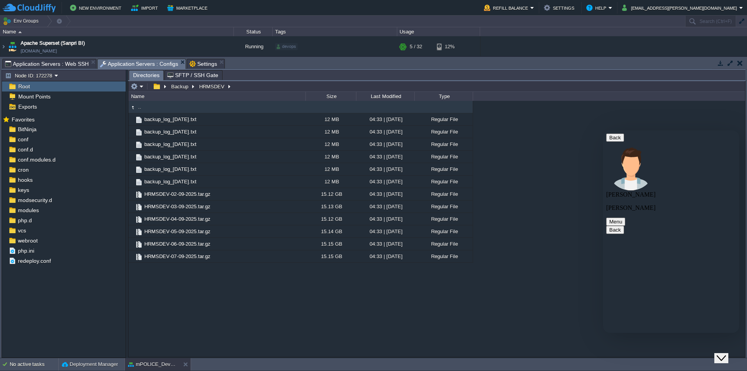
type textarea "p"
type textarea "i did not recieve your call."
paste textarea "Please confirm the exact SSH login string (user@host -p port) for direct access…"
type textarea "Please confirm the exact SSH login string (user@host -p port) for direct access…"
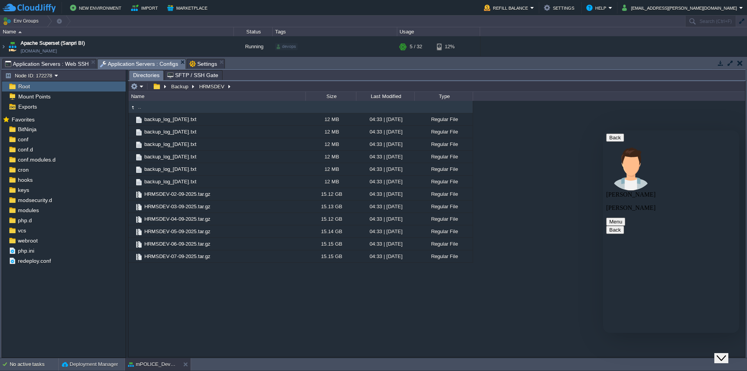
scroll to position [41, 0]
click at [37, 104] on link "Exports" at bounding box center [27, 106] width 21 height 7
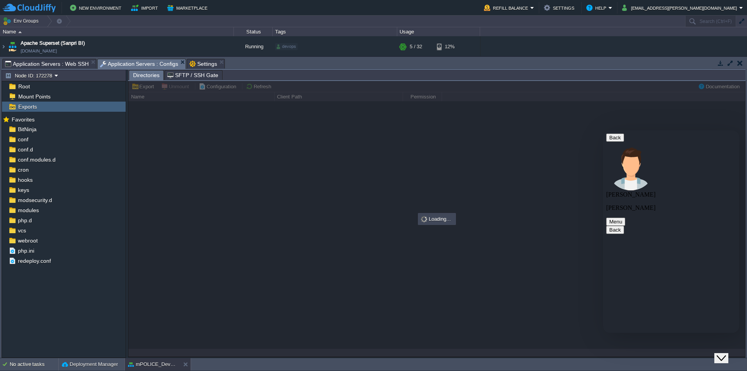
scroll to position [230, 0]
type input "/superset_backup"
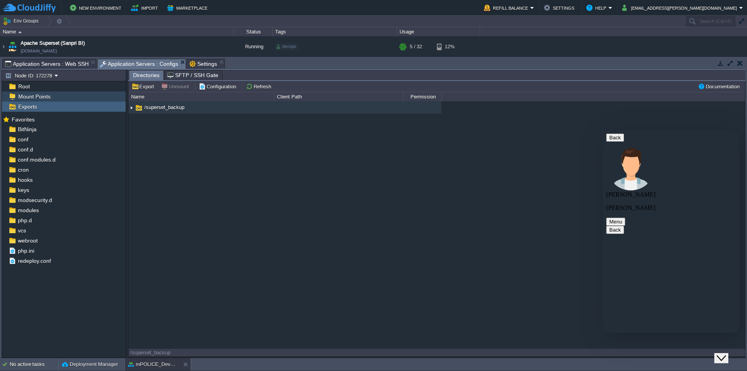
click at [59, 95] on div "Mount Points" at bounding box center [64, 96] width 124 height 10
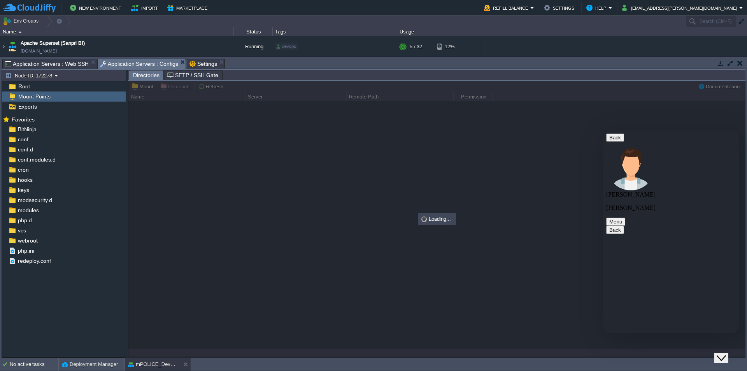
type input "/Backup"
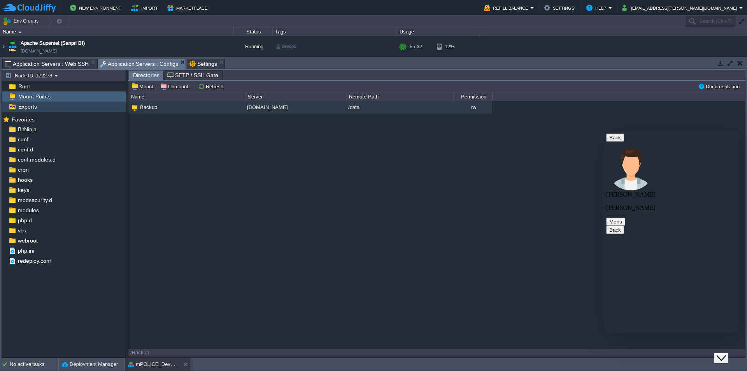
click at [52, 104] on div "Exports" at bounding box center [64, 107] width 124 height 10
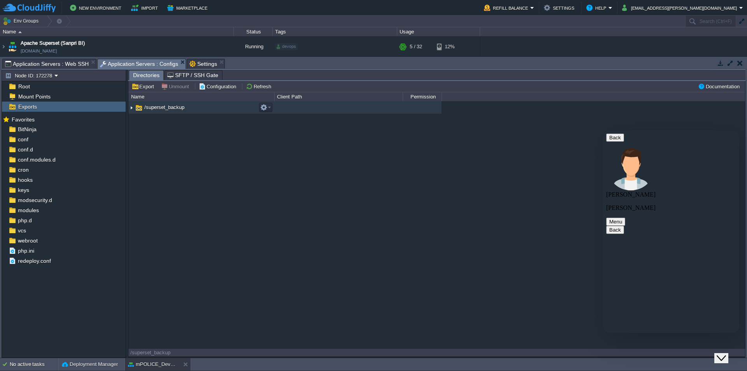
click at [162, 109] on span "/superset_backup" at bounding box center [164, 107] width 42 height 7
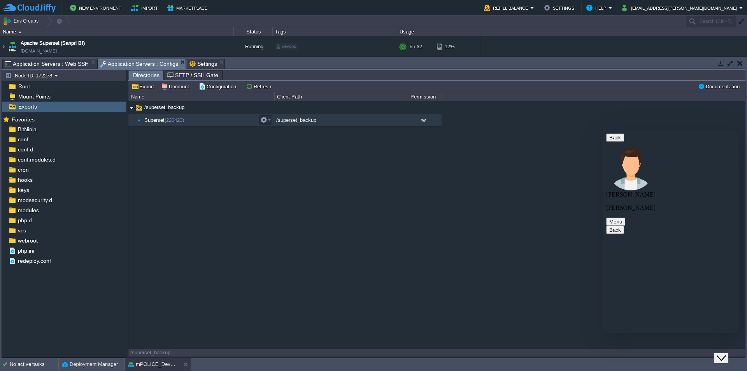
click at [166, 121] on span "(220423)" at bounding box center [174, 120] width 19 height 6
click at [68, 95] on div "Mount Points" at bounding box center [64, 96] width 124 height 10
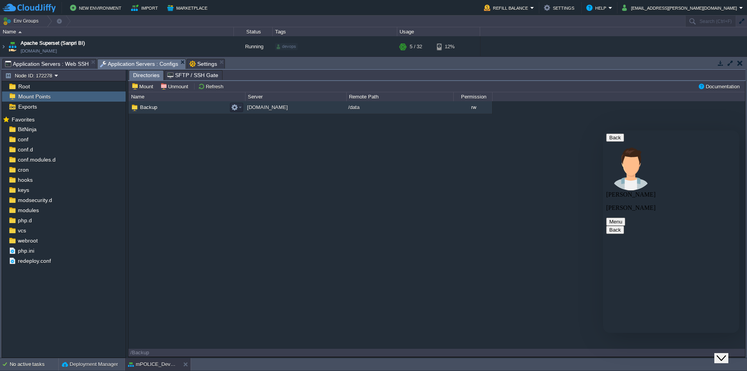
click at [142, 109] on span "Backup" at bounding box center [148, 107] width 19 height 7
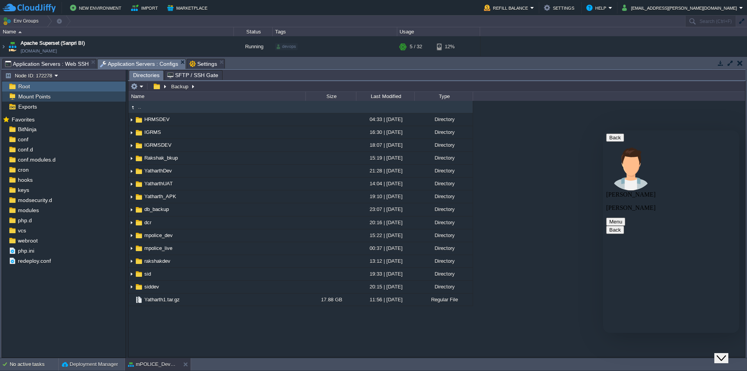
click at [34, 96] on span "Mount Points" at bounding box center [34, 96] width 35 height 7
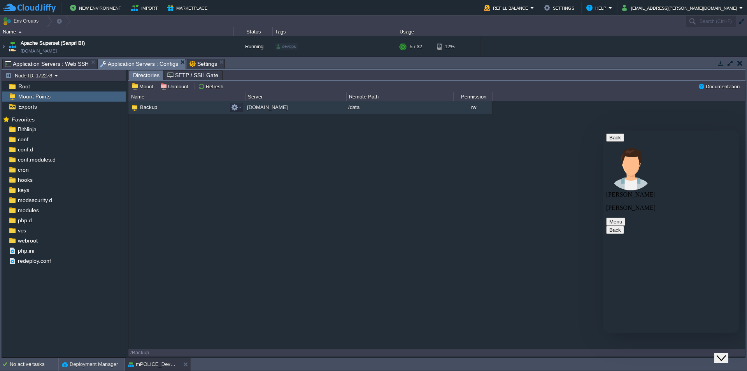
click at [172, 107] on td "Backup" at bounding box center [186, 107] width 117 height 13
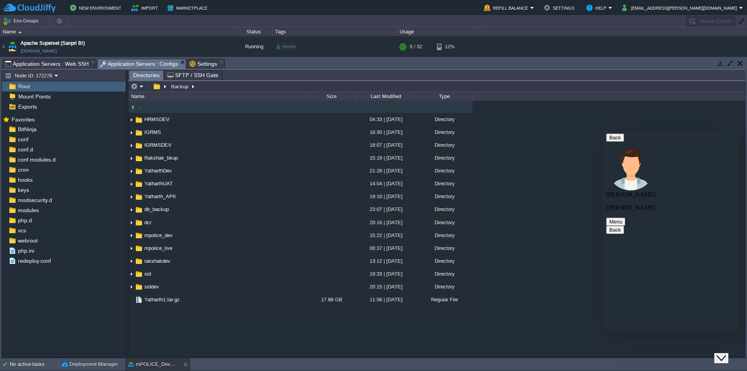
type textarea "Hi [PERSON_NAME], appriciate your help. this is critical"
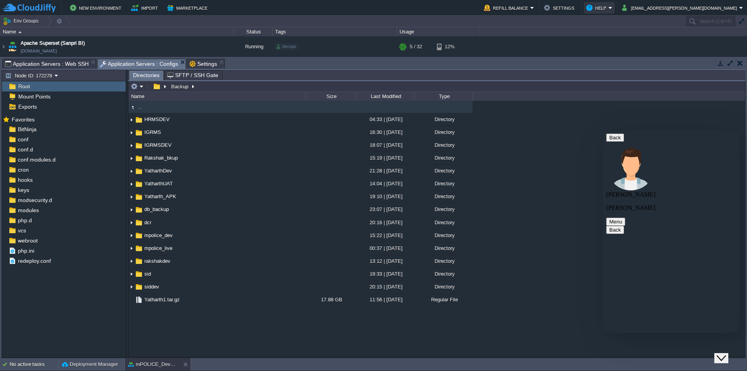
click at [608, 6] on button "Help" at bounding box center [597, 7] width 22 height 9
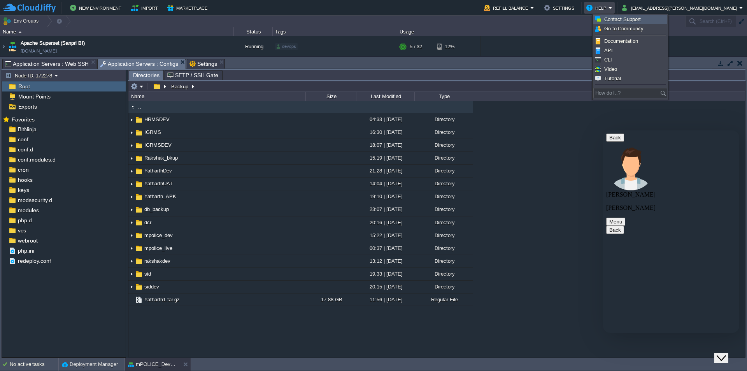
click at [641, 18] on link "Contact Support" at bounding box center [630, 19] width 73 height 9
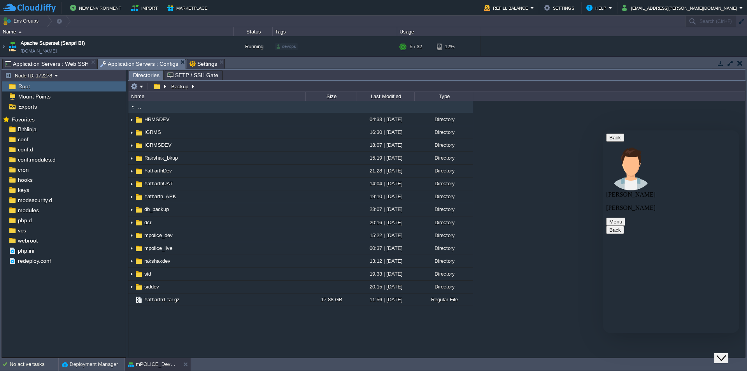
scroll to position [302, 0]
click at [193, 61] on span "Settings" at bounding box center [203, 63] width 28 height 9
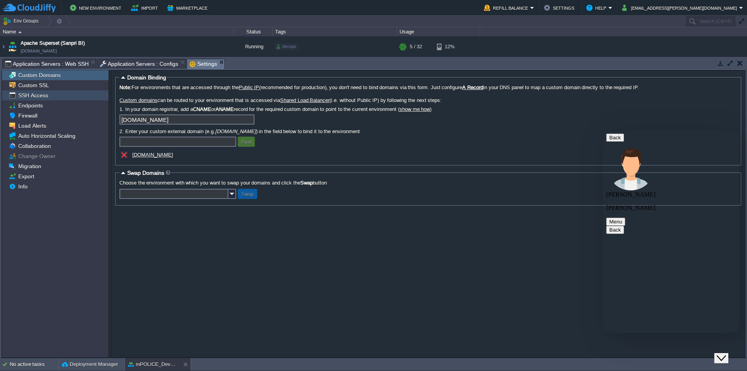
click at [45, 97] on span "SSH Access" at bounding box center [33, 95] width 33 height 7
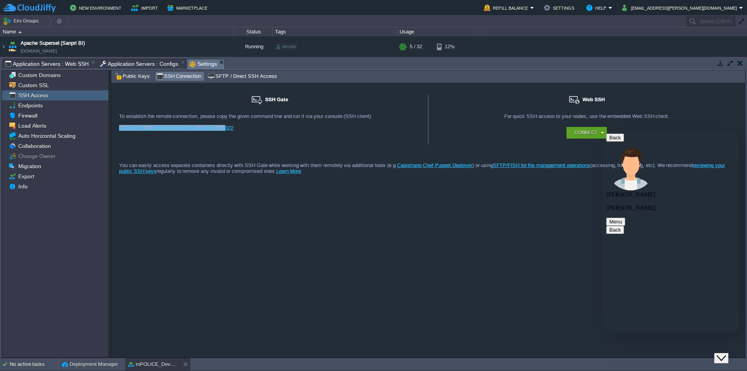
drag, startPoint x: 215, startPoint y: 128, endPoint x: 117, endPoint y: 131, distance: 97.3
click at [117, 131] on div "SSH Gate For remote connection you require SSH public key to be added to the ac…" at bounding box center [269, 120] width 317 height 50
copy link "ssh [EMAIL_ADDRESS][DOMAIN_NAME] -p 3022"
click at [532, 218] on div "SSH Gate For remote connection you require SSH public key to be added to the ac…" at bounding box center [428, 220] width 634 height 274
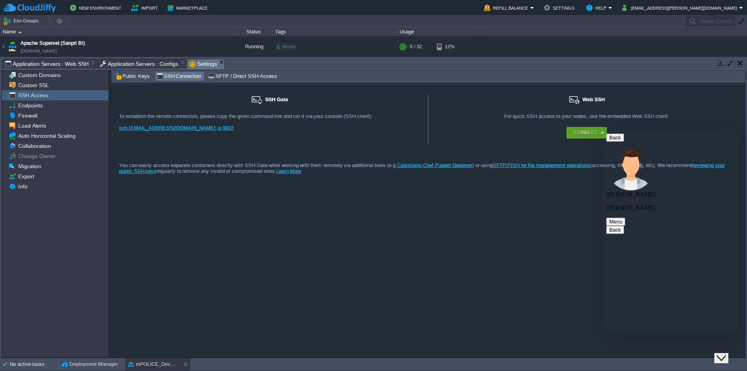
drag, startPoint x: 707, startPoint y: 138, endPoint x: 476, endPoint y: 155, distance: 231.3
click at [603, 155] on html "Back [PERSON_NAME] [PERSON_NAME] Menu Back Rate this chat Upload File Insert em…" at bounding box center [671, 231] width 136 height 202
click at [591, 134] on button "Connect" at bounding box center [585, 133] width 23 height 8
click at [543, 189] on div "SSH Gate For remote connection you require SSH public key to be added to the ac…" at bounding box center [428, 220] width 634 height 274
click at [582, 132] on button "Connect" at bounding box center [585, 133] width 23 height 8
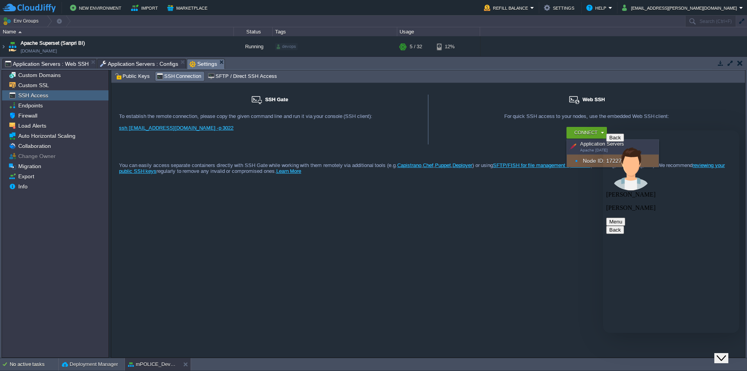
click at [722, 353] on icon "Close Chat This icon closes the chat window." at bounding box center [720, 357] width 9 height 9
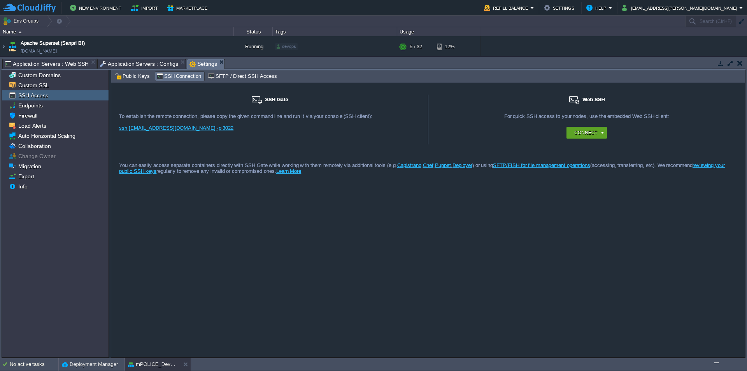
click at [601, 208] on div "SSH Gate For remote connection you require SSH public key to be added to the ac…" at bounding box center [428, 220] width 634 height 274
click at [578, 133] on button "Connect" at bounding box center [585, 133] width 23 height 8
click at [454, 243] on div "SSH Gate For remote connection you require SSH public key to be added to the ac…" at bounding box center [428, 220] width 634 height 274
click at [716, 363] on img "Chat widget" at bounding box center [716, 363] width 0 height 0
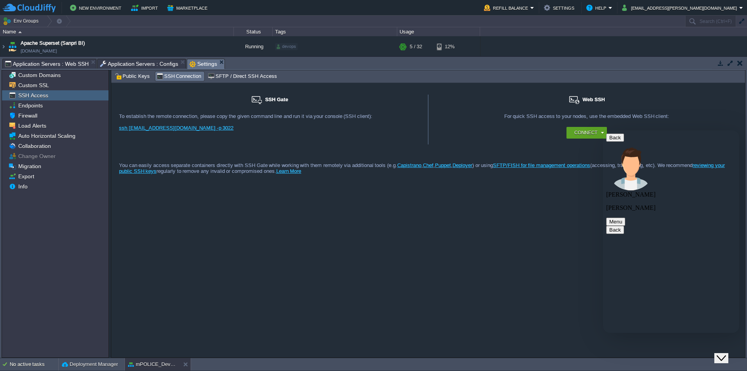
type textarea "i"
click at [723, 355] on icon "Chat widget" at bounding box center [720, 357] width 9 height 5
click at [577, 132] on button "Connect" at bounding box center [585, 133] width 23 height 8
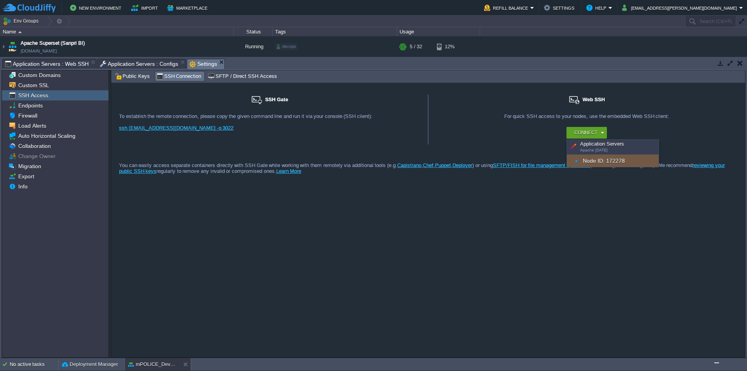
click at [594, 160] on div "Node ID: 172278" at bounding box center [613, 160] width 92 height 12
click at [194, 61] on span "Settings" at bounding box center [203, 64] width 28 height 10
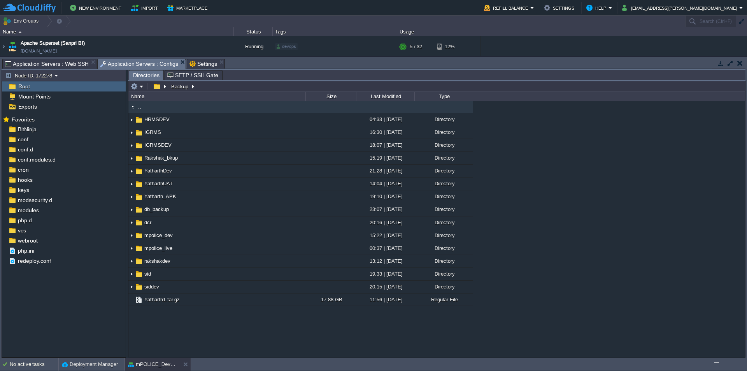
click at [157, 63] on span "Application Servers : Configs" at bounding box center [139, 64] width 79 height 10
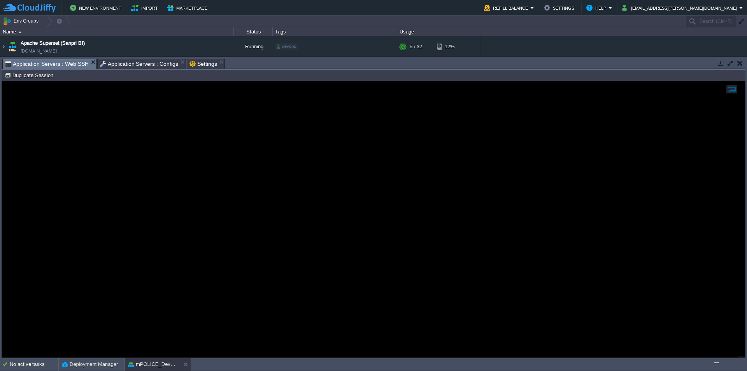
click at [71, 61] on span "Application Servers : Web SSH" at bounding box center [47, 64] width 84 height 10
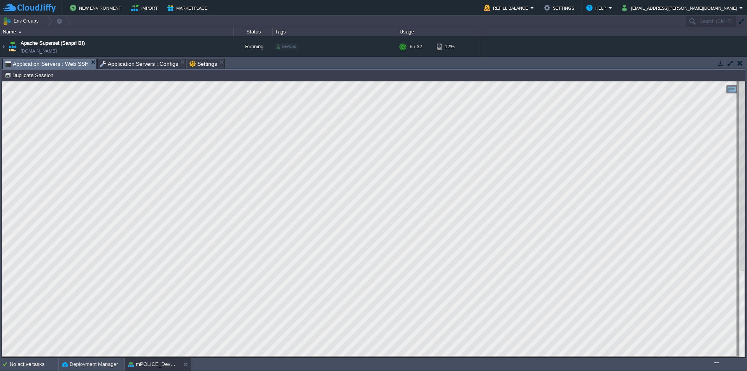
click at [716, 363] on img "Chat widget" at bounding box center [716, 363] width 0 height 0
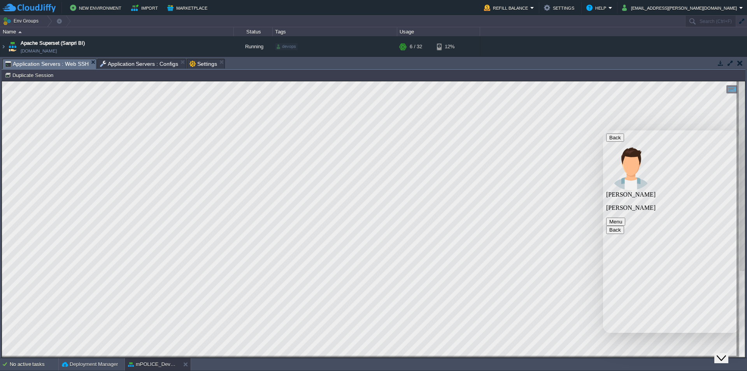
type textarea "it is asking me menu....when i access using ssh"
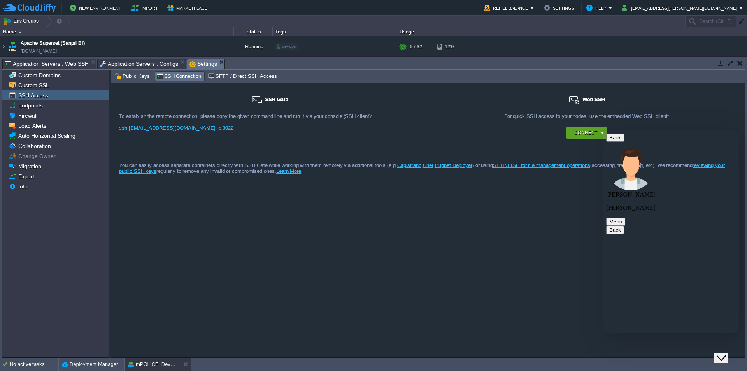
click at [198, 66] on span "Settings" at bounding box center [203, 64] width 28 height 10
click at [723, 353] on icon "Close Chat This icon closes the chat window." at bounding box center [720, 357] width 9 height 9
click at [72, 58] on div "Tasks Activity Log Archive Git / SVN Application Servers : Web SSH Application …" at bounding box center [373, 207] width 747 height 301
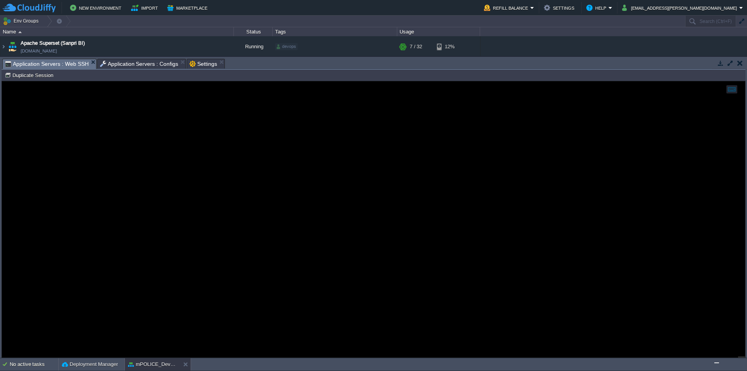
click at [72, 63] on span "Application Servers : Web SSH" at bounding box center [47, 64] width 84 height 10
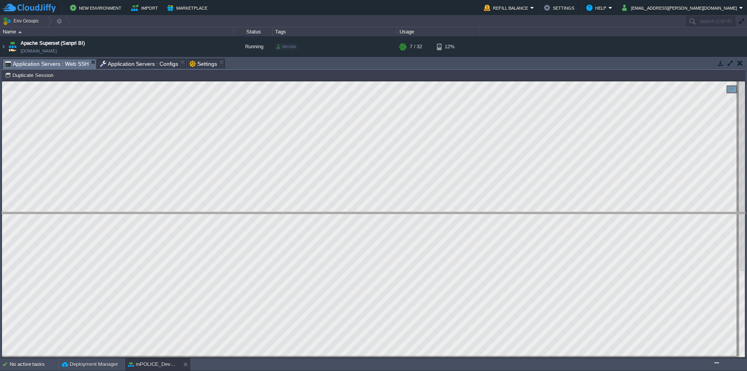
drag, startPoint x: 224, startPoint y: 68, endPoint x: 225, endPoint y: 221, distance: 153.3
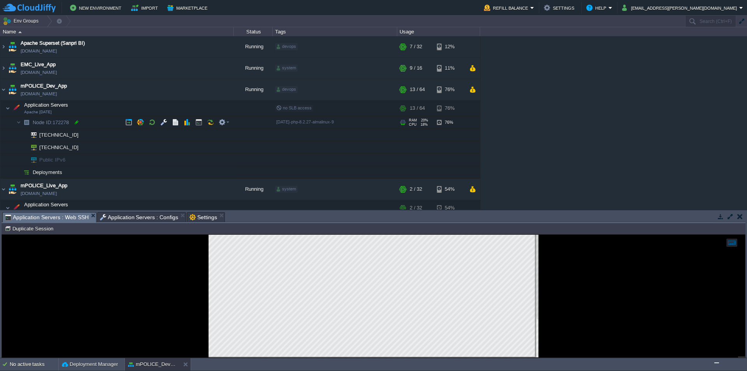
click at [75, 123] on div at bounding box center [76, 122] width 7 height 7
type input "172278"
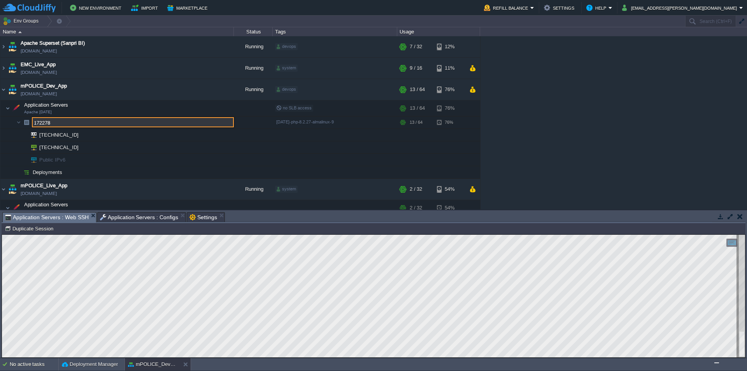
click at [83, 123] on input "172278" at bounding box center [133, 122] width 202 height 10
click at [716, 363] on img "Chat widget" at bounding box center [716, 363] width 0 height 0
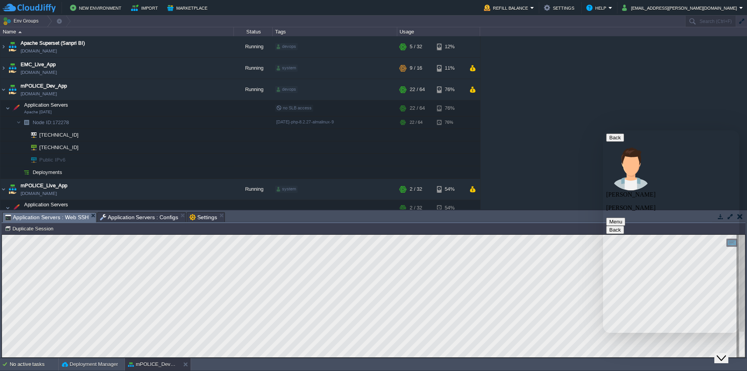
type textarea "??"
type textarea "but i do not want that menu option"
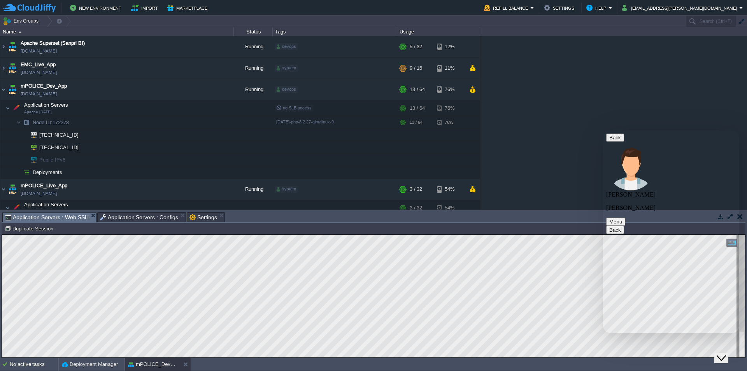
scroll to position [729, 0]
type textarea "i want to land directly in the container"
type textarea "which e.g. 5"
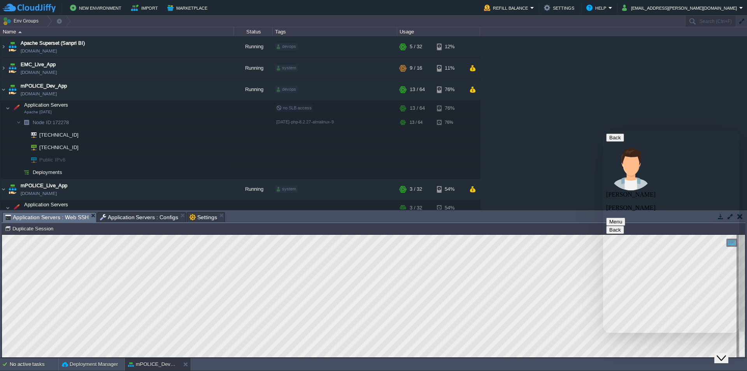
click at [727, 353] on button "Close Chat This icon closes the chat window." at bounding box center [721, 358] width 14 height 10
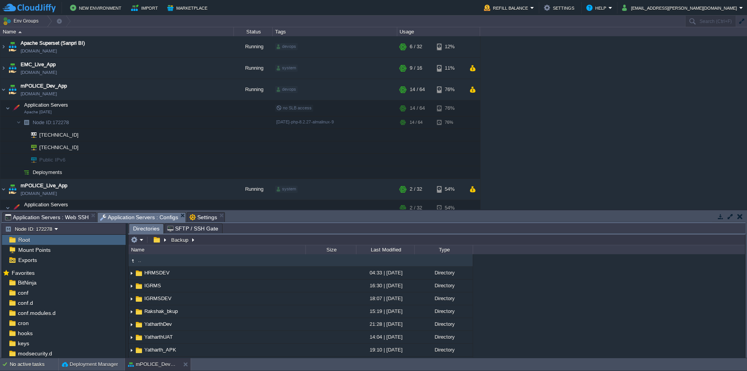
click at [158, 217] on span "Application Servers : Configs" at bounding box center [139, 217] width 79 height 10
click at [156, 240] on button "button" at bounding box center [156, 239] width 11 height 7
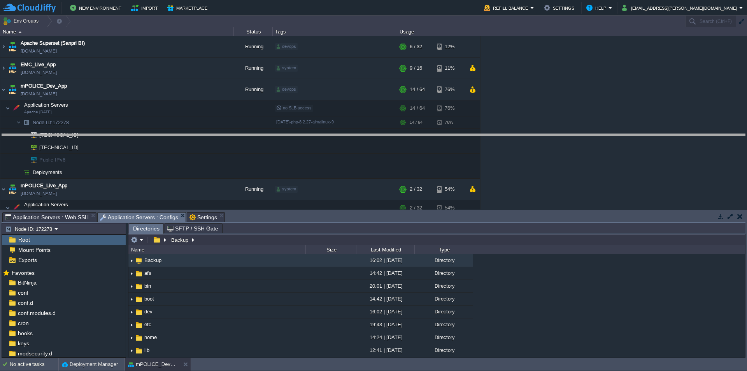
drag, startPoint x: 295, startPoint y: 222, endPoint x: 323, endPoint y: 70, distance: 155.4
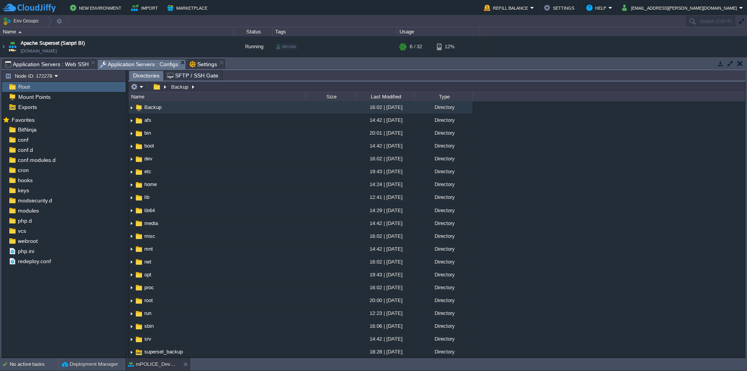
scroll to position [110, 0]
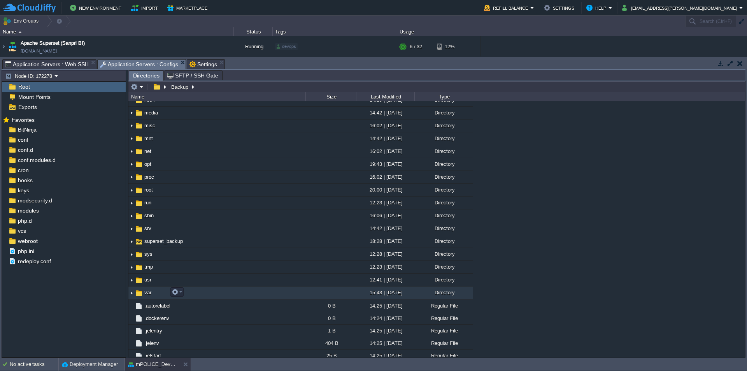
click at [149, 294] on span "var" at bounding box center [147, 292] width 9 height 7
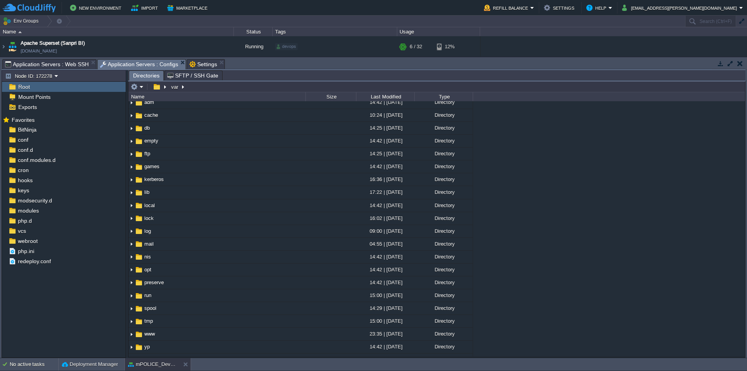
scroll to position [26, 0]
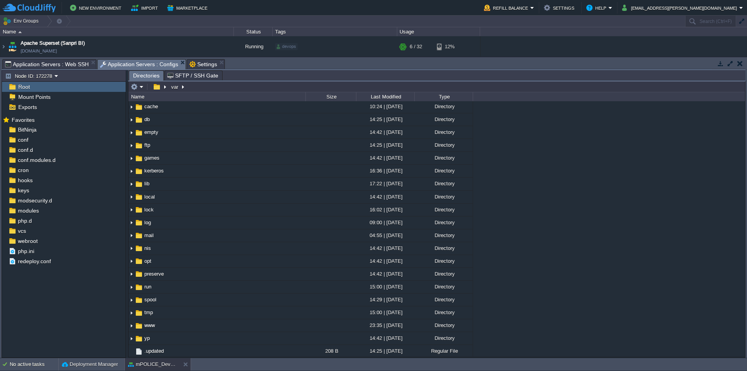
drag, startPoint x: 742, startPoint y: 171, endPoint x: 742, endPoint y: 157, distance: 14.4
click at [742, 157] on div ".. adm 14:42 | [DATE] Directory cache 10:24 | [DATE] Directory db 14:25 | [DATE…" at bounding box center [436, 228] width 617 height 255
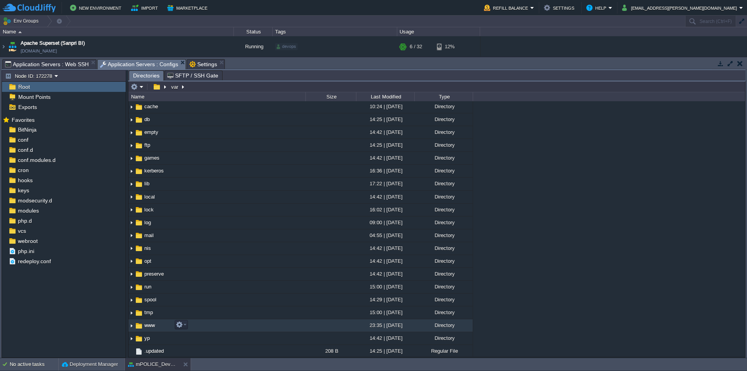
click at [152, 326] on span "www" at bounding box center [149, 325] width 13 height 7
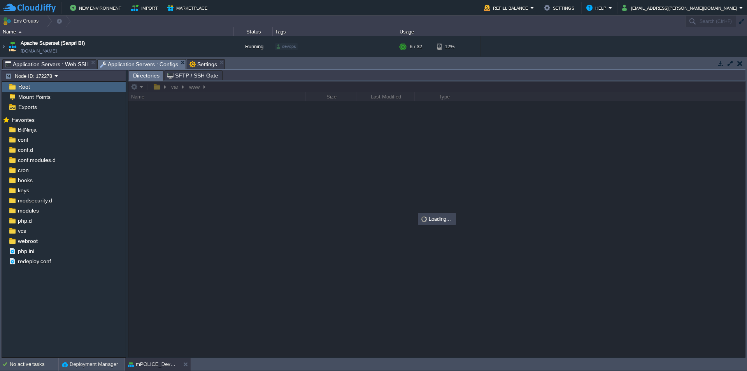
scroll to position [0, 0]
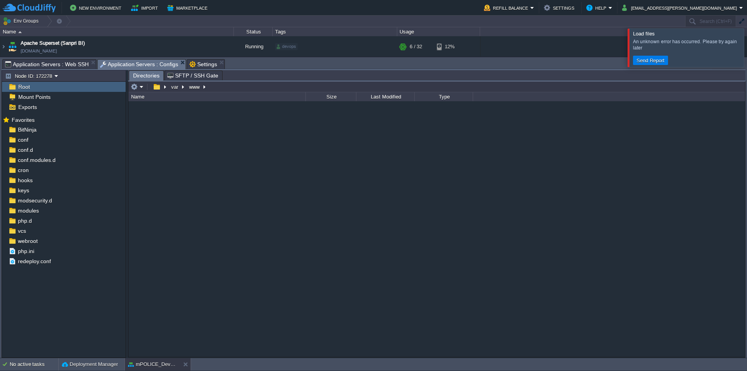
click at [746, 52] on div at bounding box center [756, 47] width 0 height 38
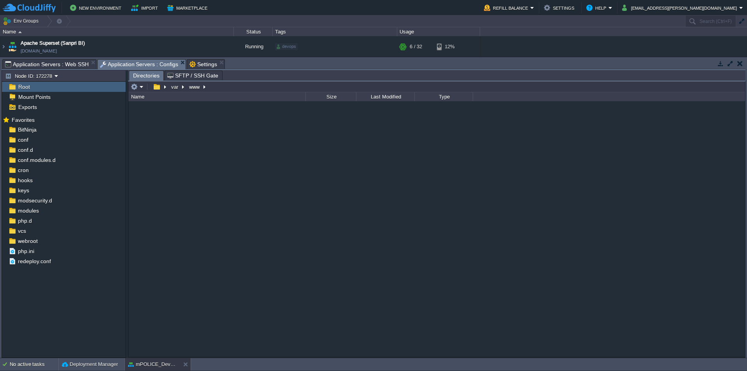
type input "/var/www"
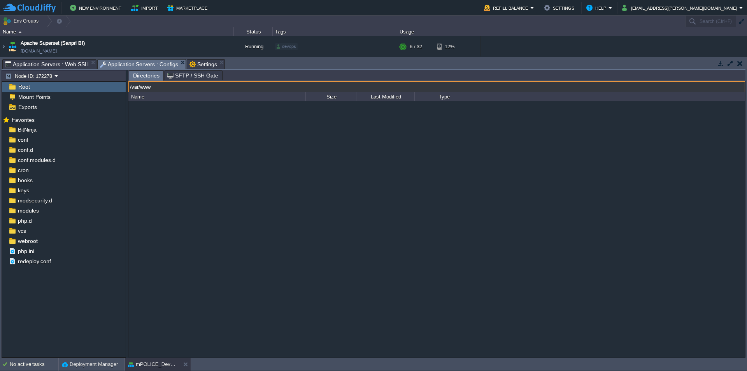
click at [235, 88] on input "/var/www" at bounding box center [436, 86] width 617 height 11
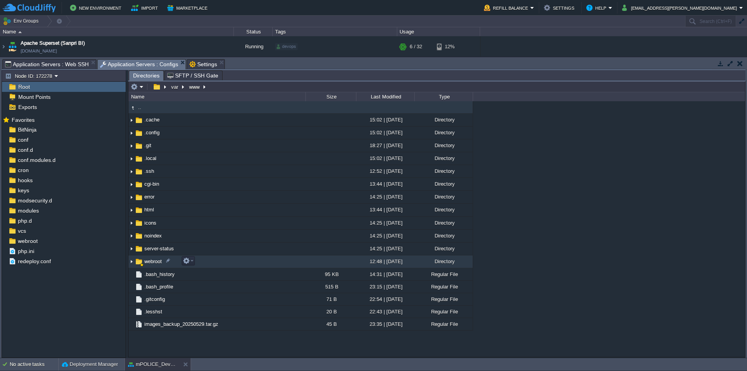
click at [152, 259] on span "webroot" at bounding box center [153, 261] width 20 height 7
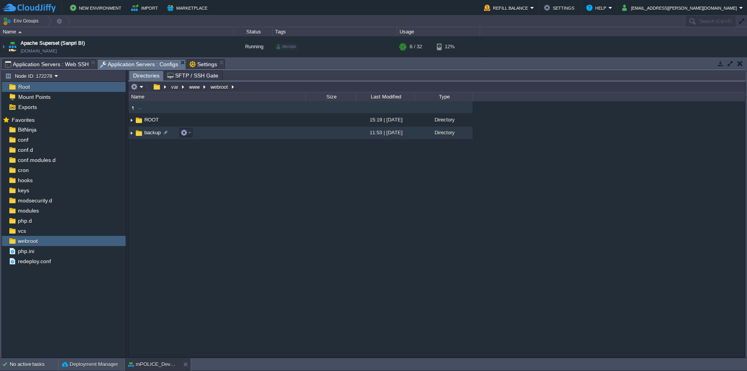
click at [149, 131] on span "backup" at bounding box center [152, 132] width 19 height 7
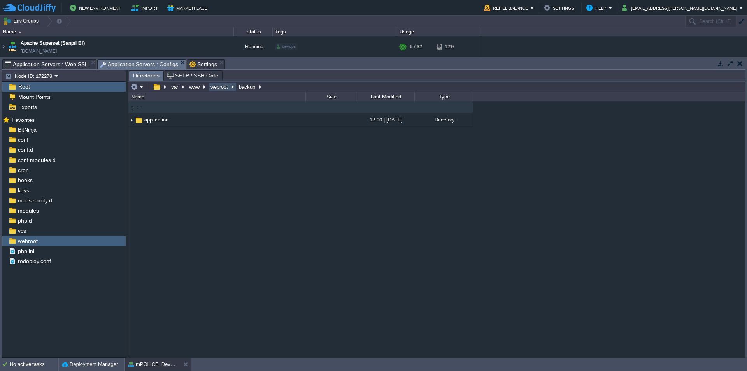
click at [219, 90] on button "webroot" at bounding box center [219, 86] width 21 height 7
type input "/var/www/webroot"
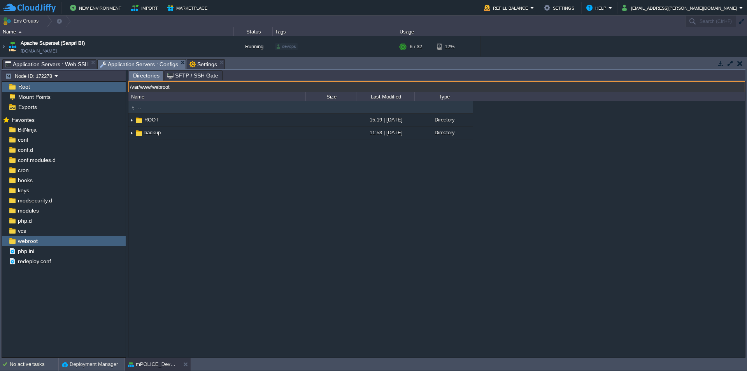
click at [257, 88] on input "/var/www/webroot" at bounding box center [436, 86] width 617 height 11
type input "/var/www/webroot"
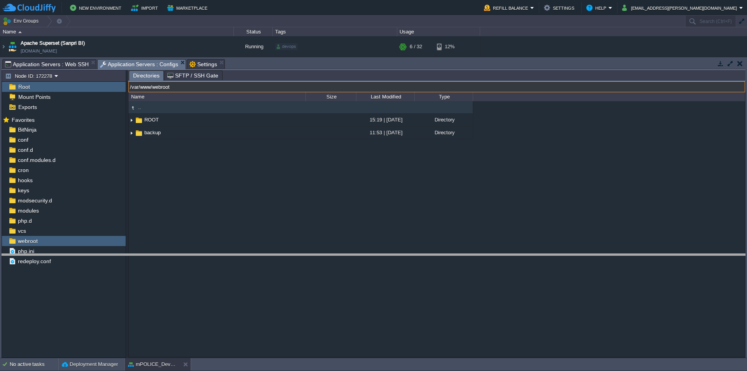
drag, startPoint x: 301, startPoint y: 70, endPoint x: 277, endPoint y: 264, distance: 196.0
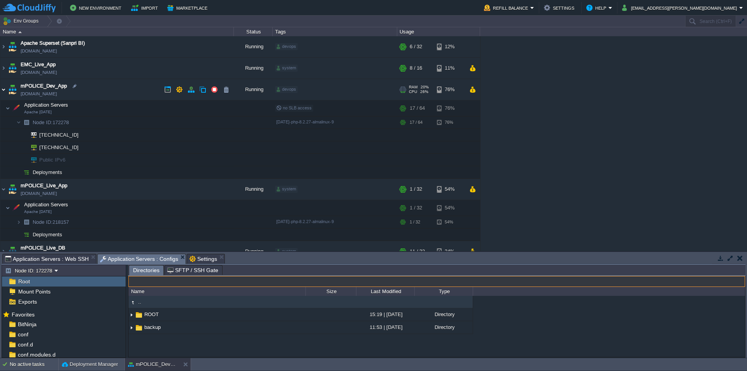
click at [4, 89] on img at bounding box center [3, 89] width 6 height 21
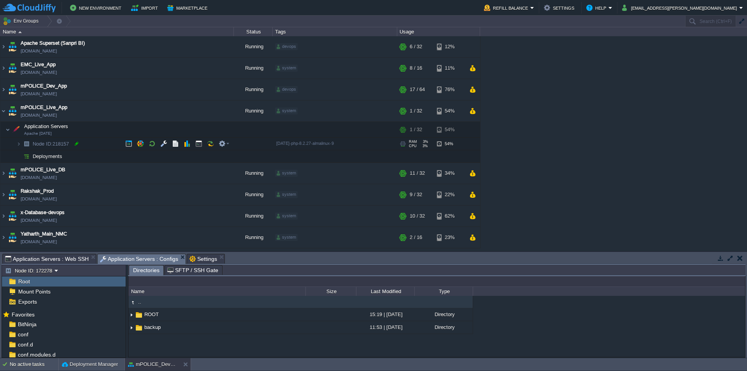
click at [78, 142] on div at bounding box center [76, 143] width 7 height 7
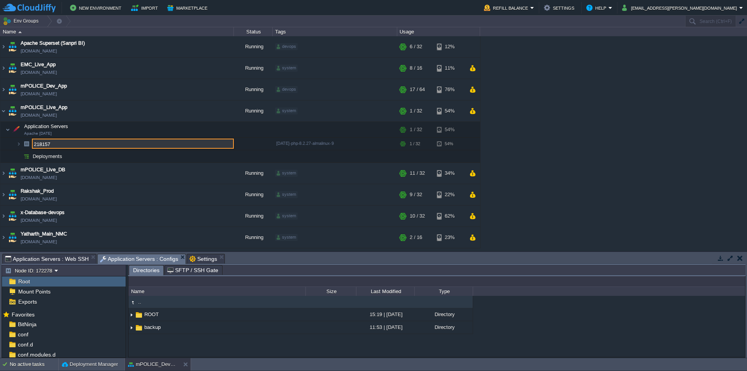
click at [91, 143] on input "218157" at bounding box center [133, 143] width 202 height 10
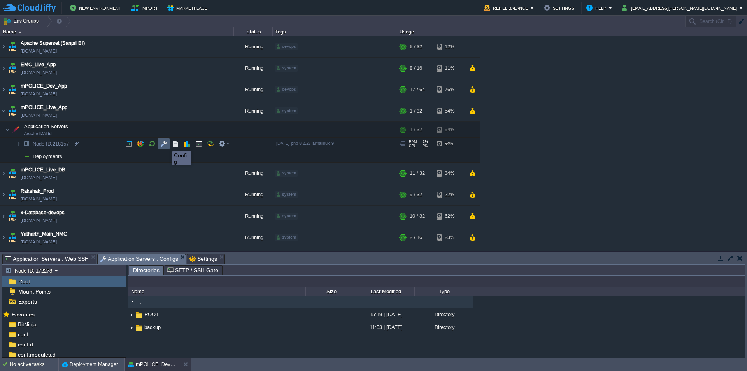
click at [166, 144] on button "button" at bounding box center [163, 143] width 7 height 7
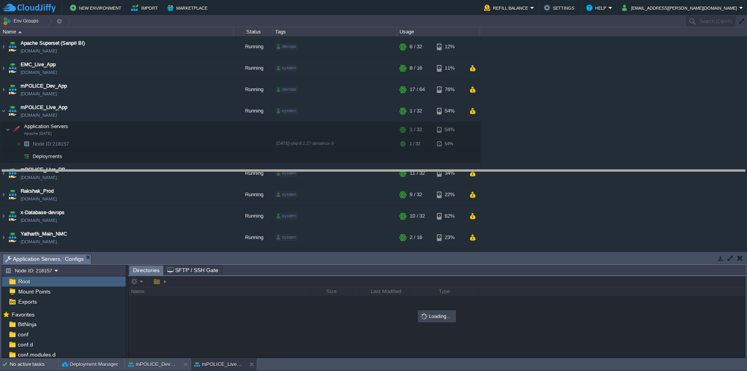
drag, startPoint x: 257, startPoint y: 264, endPoint x: 284, endPoint y: 180, distance: 88.1
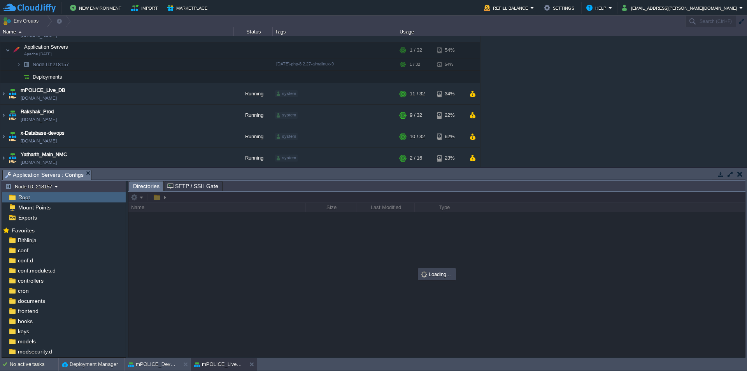
scroll to position [81, 0]
click at [61, 206] on div "Mount Points" at bounding box center [64, 207] width 124 height 10
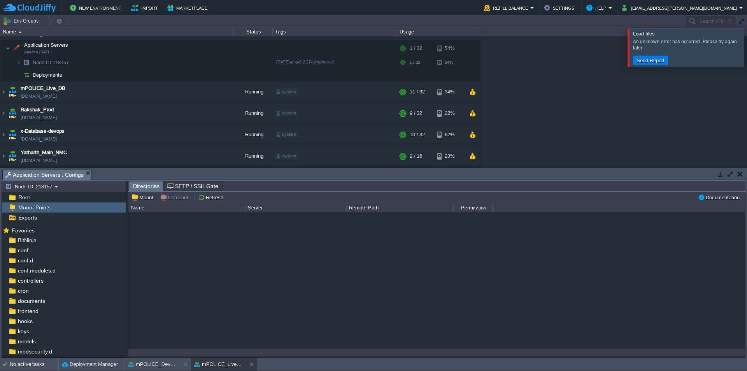
click at [746, 45] on div at bounding box center [756, 47] width 0 height 38
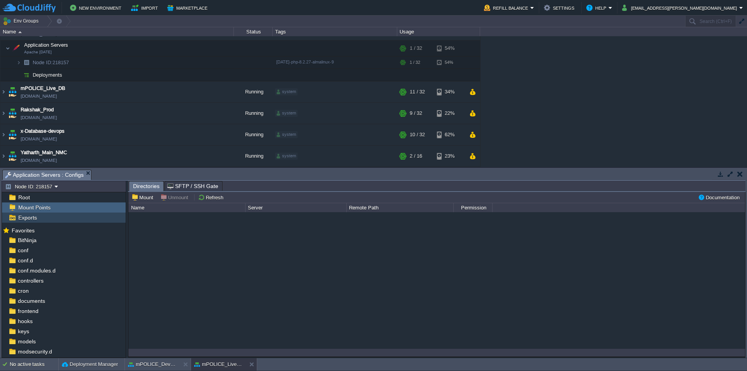
click at [41, 217] on div "Exports" at bounding box center [64, 217] width 124 height 10
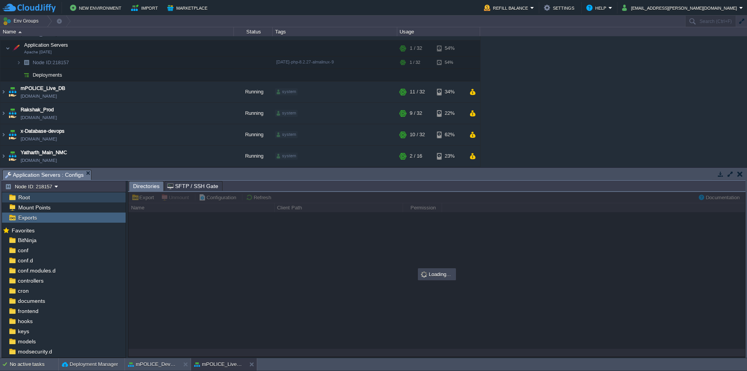
click at [38, 198] on div "Root" at bounding box center [64, 197] width 124 height 10
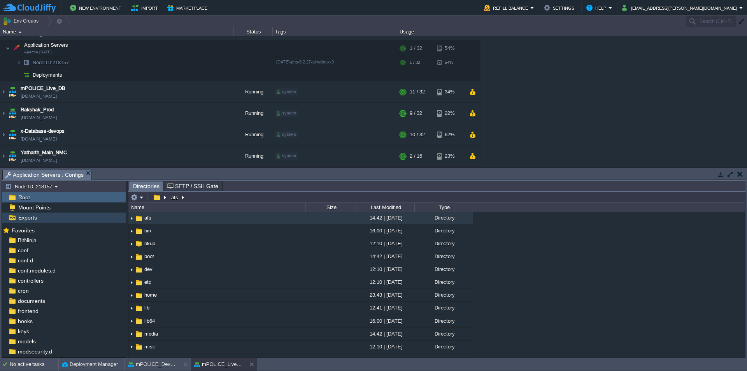
click at [37, 217] on span "Exports" at bounding box center [27, 217] width 21 height 7
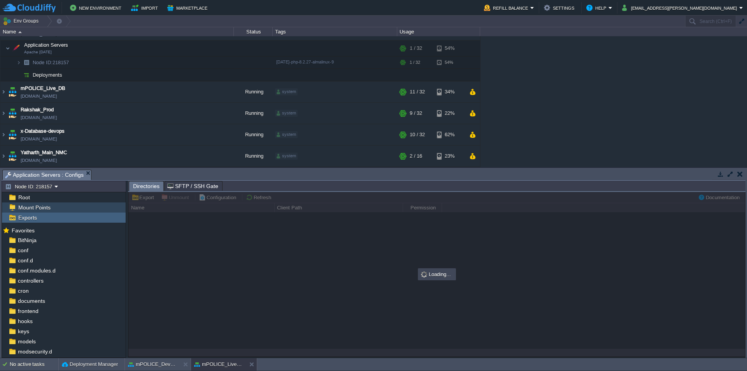
click at [50, 206] on span "Mount Points" at bounding box center [34, 207] width 35 height 7
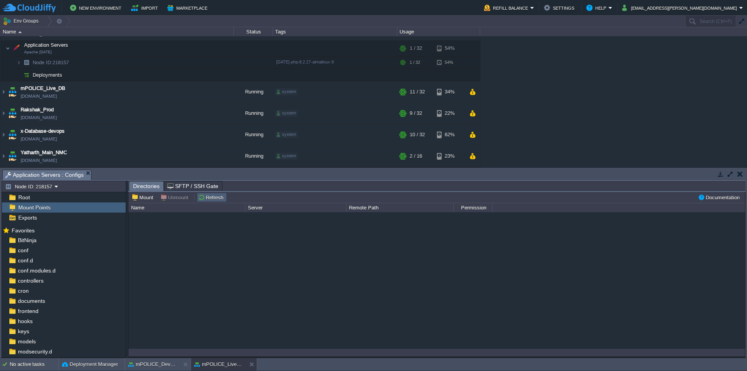
click at [208, 198] on button "Refresh" at bounding box center [212, 197] width 28 height 7
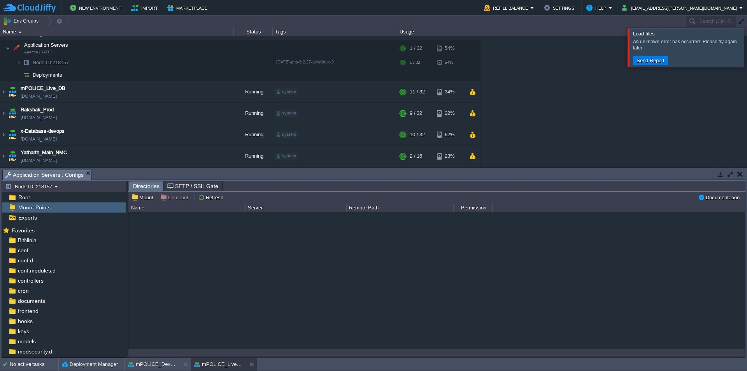
scroll to position [68, 0]
click at [51, 336] on div "webroot" at bounding box center [64, 333] width 124 height 10
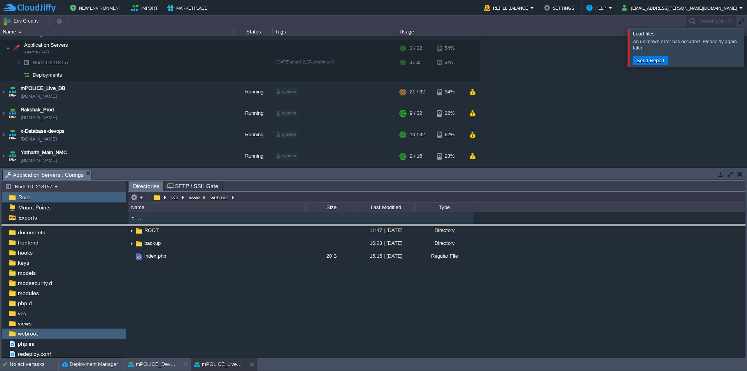
drag, startPoint x: 255, startPoint y: 179, endPoint x: 260, endPoint y: 291, distance: 112.1
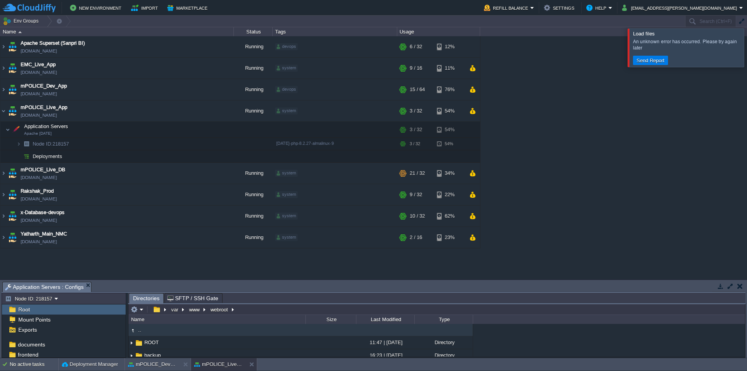
scroll to position [0, 0]
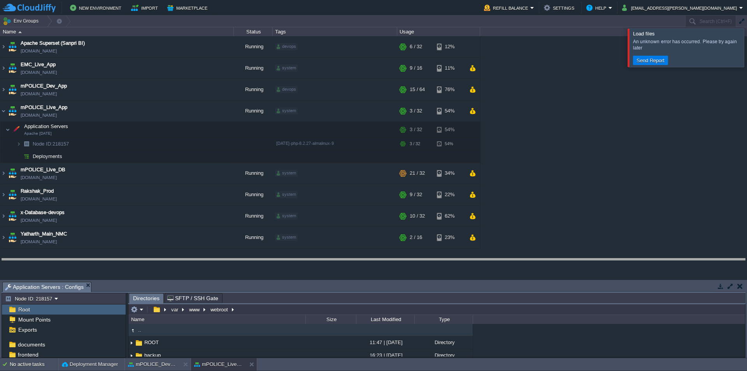
drag, startPoint x: 265, startPoint y: 292, endPoint x: 268, endPoint y: 267, distance: 24.8
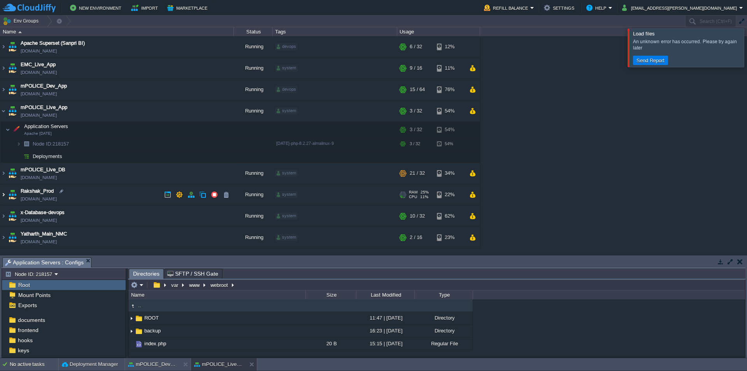
click at [4, 194] on img at bounding box center [3, 194] width 6 height 21
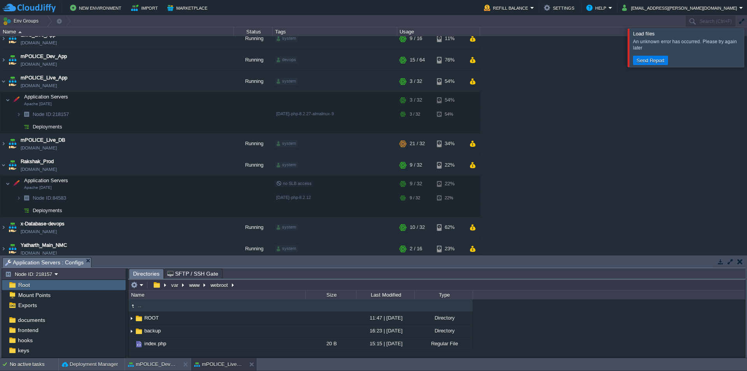
scroll to position [35, 0]
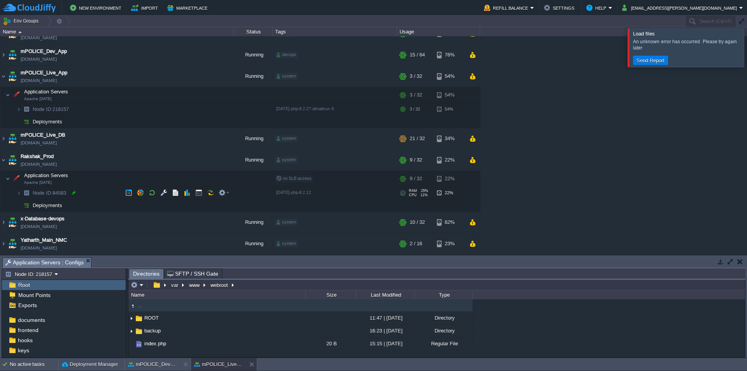
click at [74, 193] on div at bounding box center [73, 192] width 7 height 7
type input "84583"
click at [83, 193] on input "84583" at bounding box center [133, 192] width 202 height 10
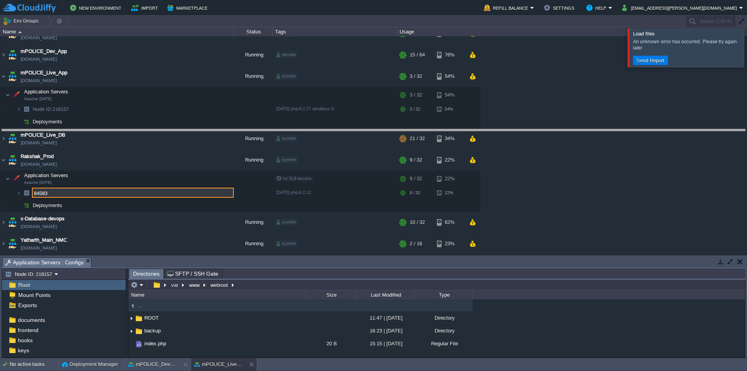
drag, startPoint x: 263, startPoint y: 267, endPoint x: 270, endPoint y: 132, distance: 134.8
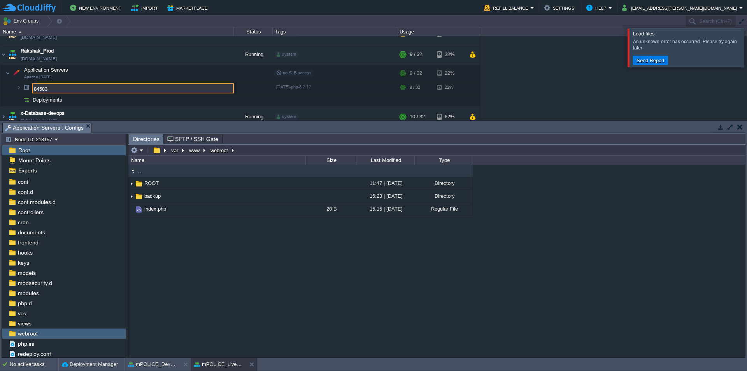
scroll to position [163, 0]
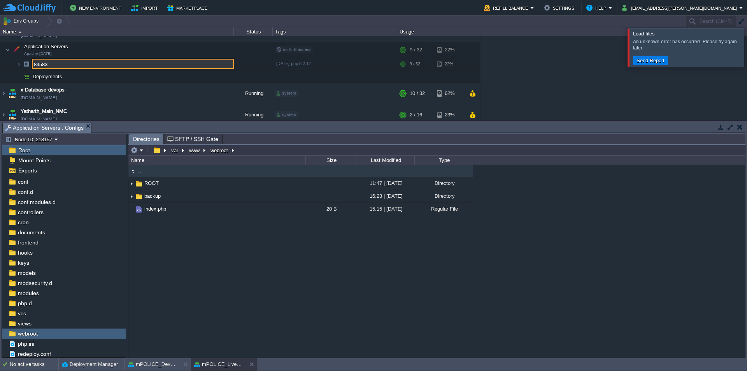
click at [746, 44] on div at bounding box center [756, 47] width 0 height 38
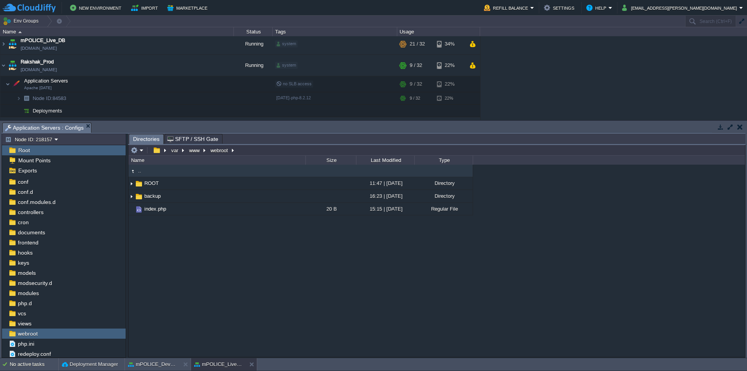
scroll to position [127, 0]
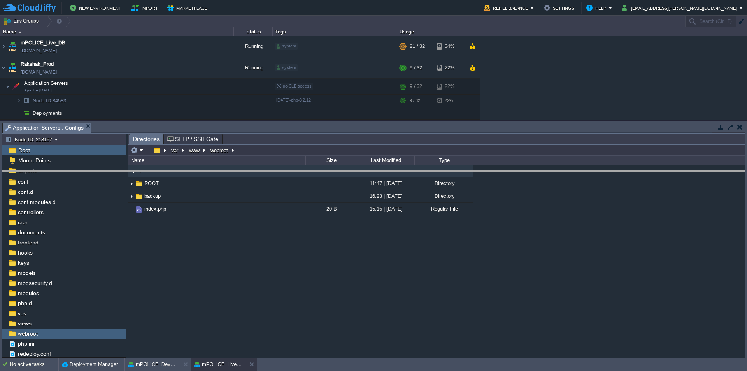
drag, startPoint x: 264, startPoint y: 132, endPoint x: 269, endPoint y: 201, distance: 69.4
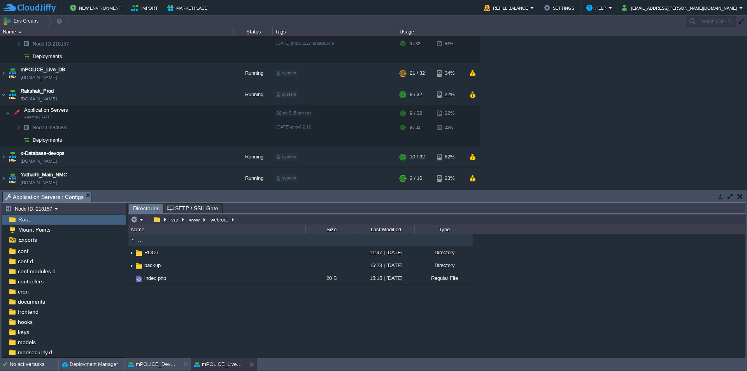
scroll to position [100, 0]
click at [164, 110] on button "button" at bounding box center [163, 113] width 7 height 7
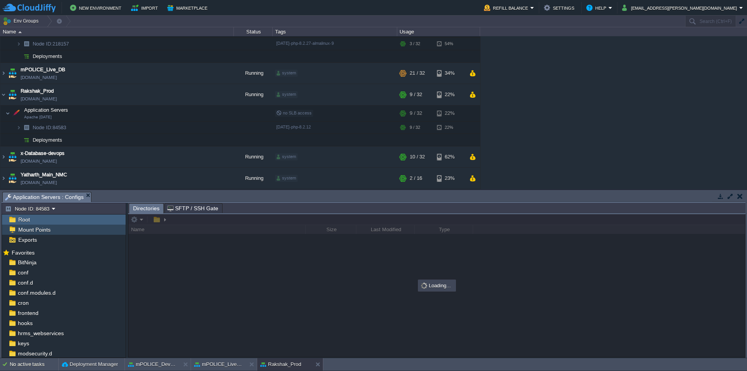
click at [65, 226] on div "Mount Points" at bounding box center [64, 229] width 124 height 10
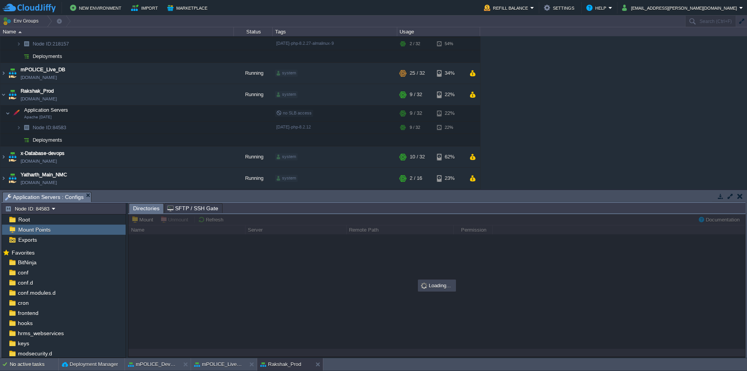
type input "/Backup"
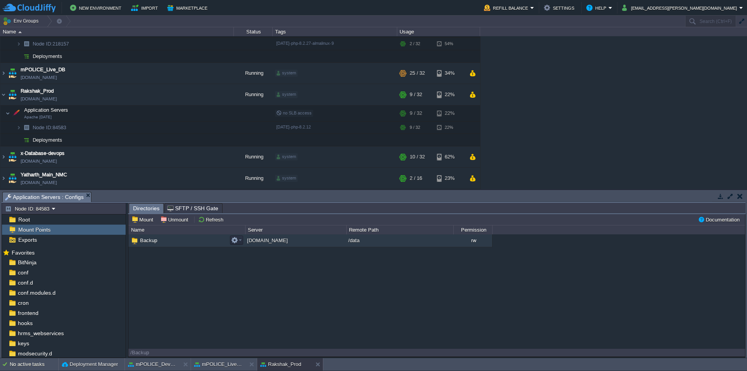
click at [158, 243] on td "Backup" at bounding box center [186, 240] width 117 height 13
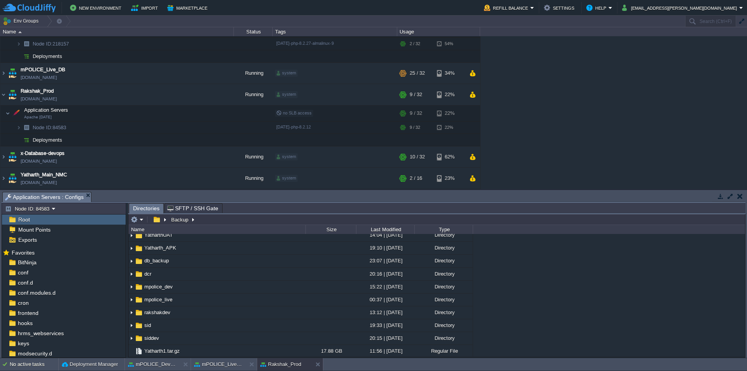
scroll to position [0, 0]
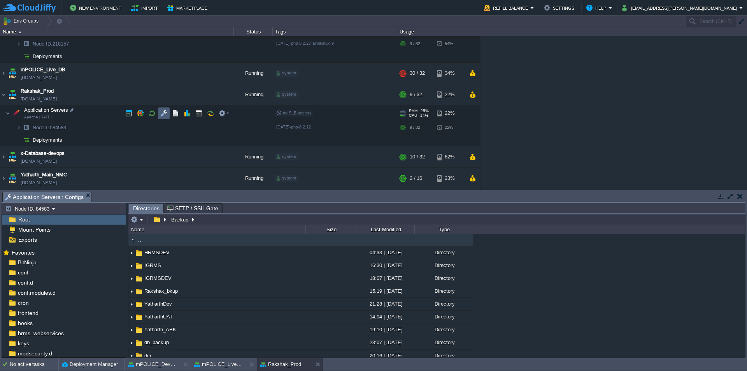
click at [165, 112] on button "button" at bounding box center [163, 113] width 7 height 7
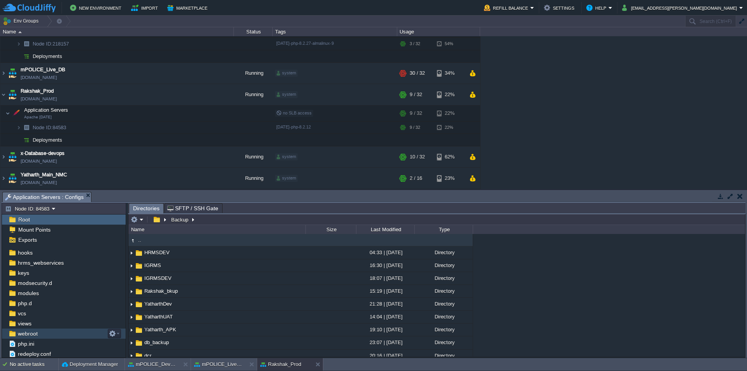
click at [43, 332] on div "webroot" at bounding box center [64, 333] width 124 height 10
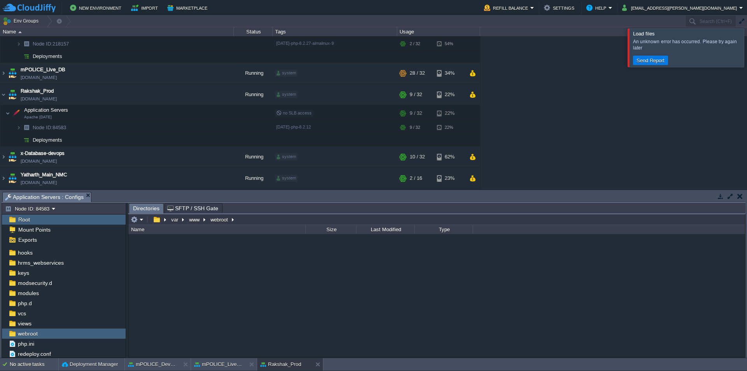
click at [746, 49] on div at bounding box center [756, 47] width 0 height 38
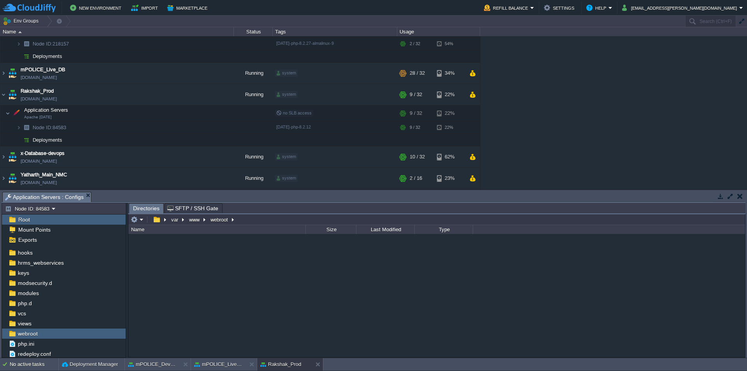
scroll to position [0, 0]
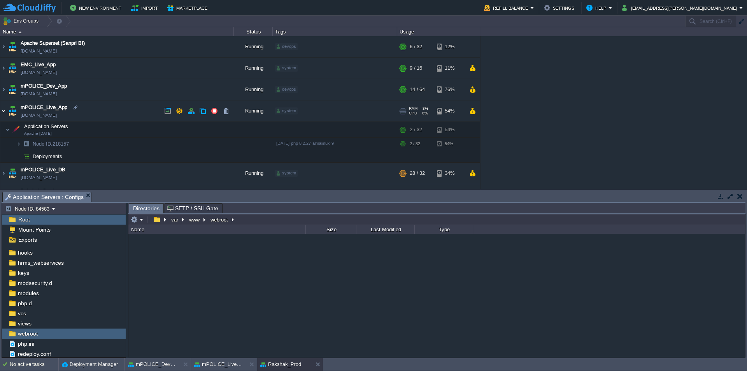
click at [4, 112] on img at bounding box center [3, 110] width 6 height 21
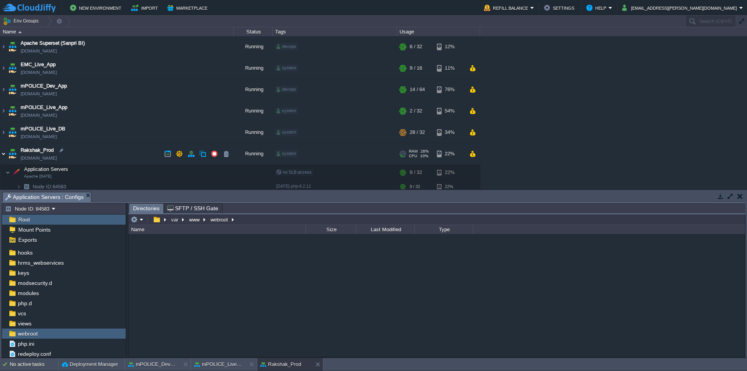
click at [6, 152] on img at bounding box center [3, 153] width 6 height 21
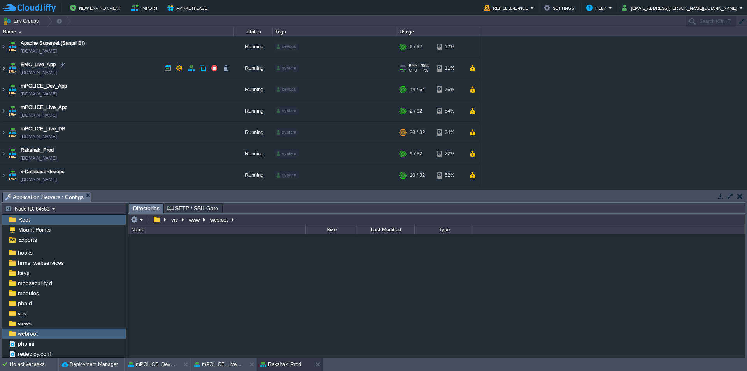
click at [4, 68] on img at bounding box center [3, 68] width 6 height 21
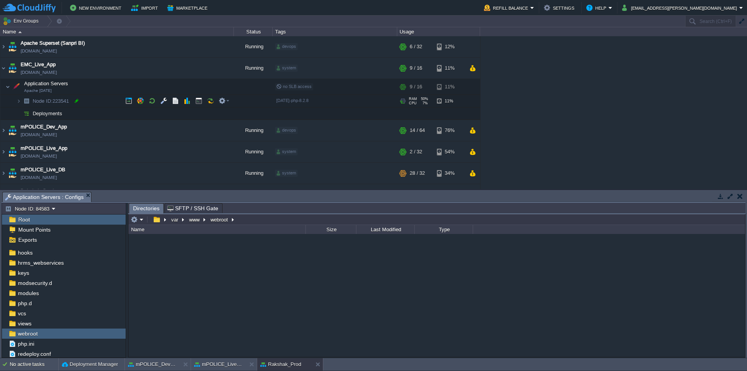
click at [77, 102] on div at bounding box center [76, 100] width 7 height 7
click at [93, 102] on input "223541" at bounding box center [133, 101] width 202 height 10
click at [77, 99] on div at bounding box center [76, 100] width 7 height 7
type input "223541"
click at [95, 100] on input "223541" at bounding box center [133, 101] width 202 height 10
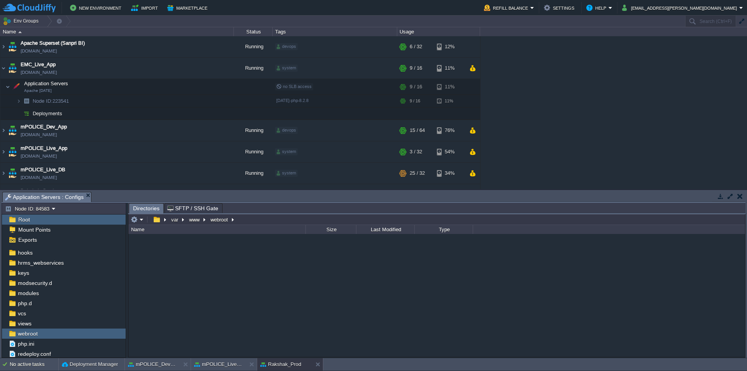
drag, startPoint x: 744, startPoint y: 46, endPoint x: 746, endPoint y: 66, distance: 20.3
click at [746, 66] on div "Apache Superset (Sanpri BI) [DOMAIN_NAME] Running devops + Add to Env Group RAM…" at bounding box center [373, 112] width 747 height 153
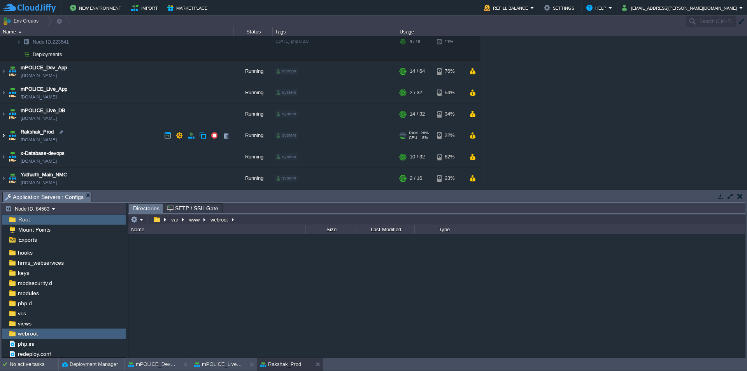
click at [4, 136] on img at bounding box center [3, 135] width 6 height 21
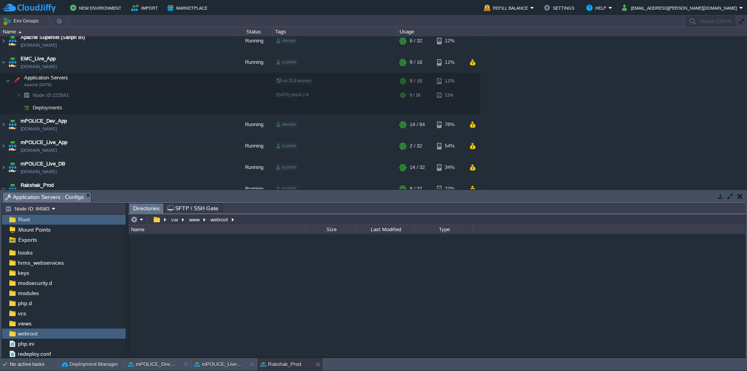
scroll to position [0, 0]
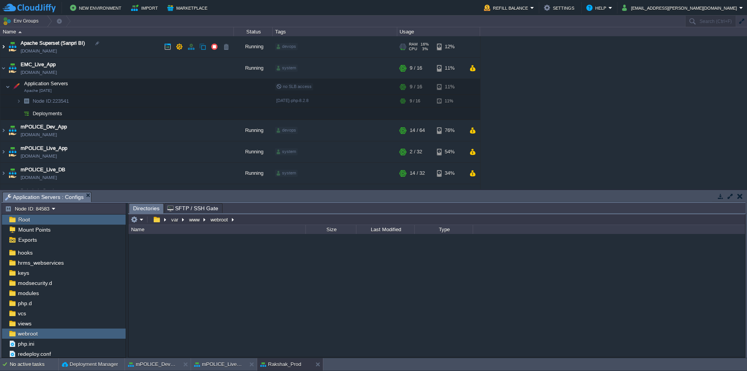
click at [6, 47] on img at bounding box center [3, 46] width 6 height 21
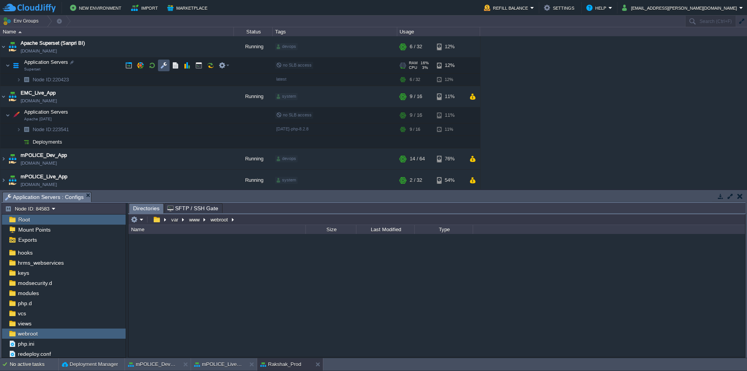
click at [161, 68] on button "button" at bounding box center [163, 65] width 7 height 7
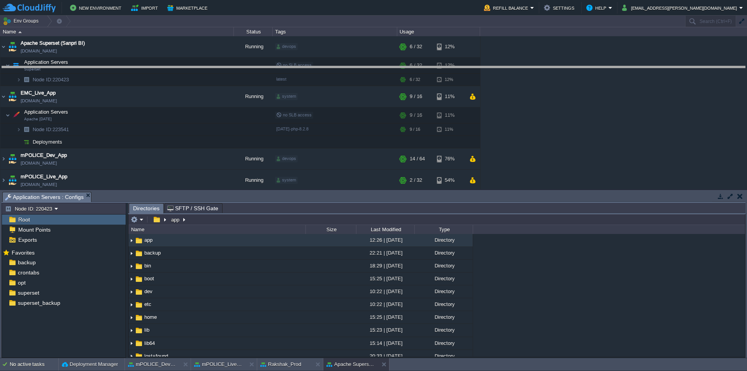
drag, startPoint x: 340, startPoint y: 203, endPoint x: 341, endPoint y: 75, distance: 128.0
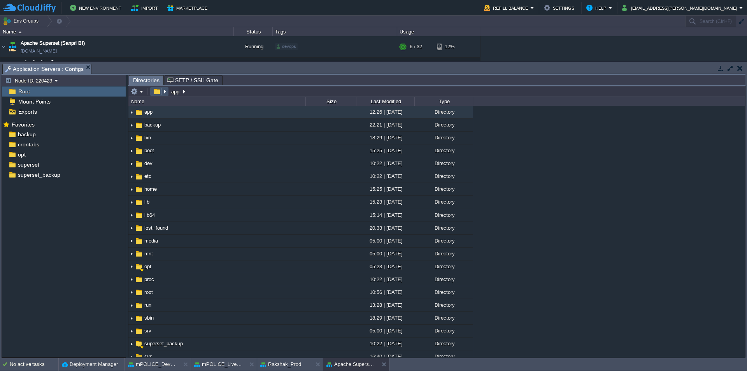
click at [157, 91] on button "button" at bounding box center [156, 91] width 11 height 7
type input "/app"
click at [205, 97] on input "/app" at bounding box center [436, 91] width 617 height 11
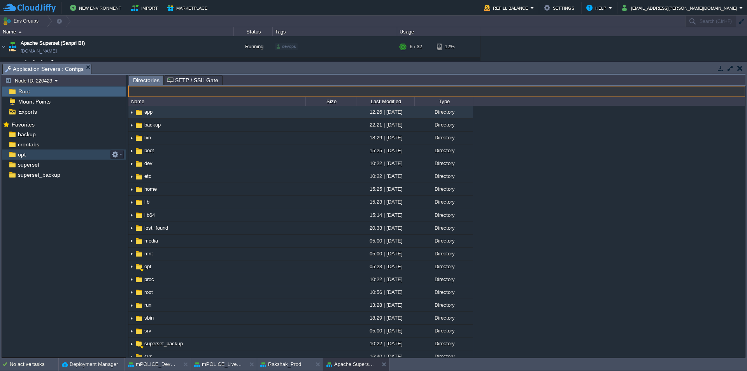
click at [45, 152] on div "opt" at bounding box center [64, 154] width 124 height 10
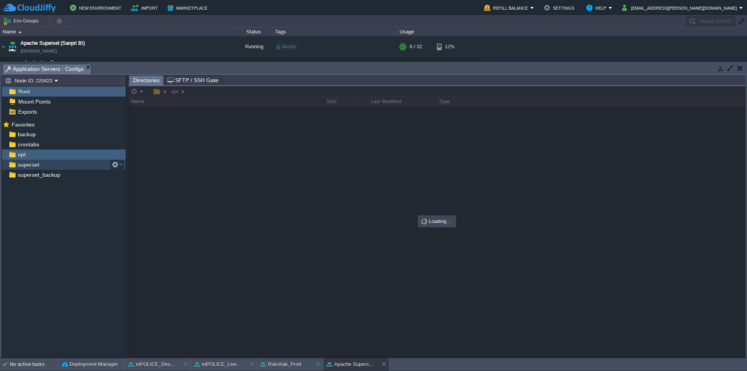
click at [43, 165] on div "superset" at bounding box center [64, 164] width 124 height 10
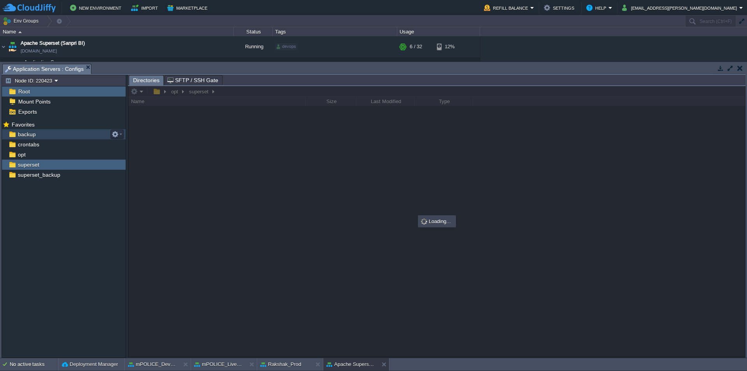
click at [36, 133] on span "backup" at bounding box center [26, 134] width 21 height 7
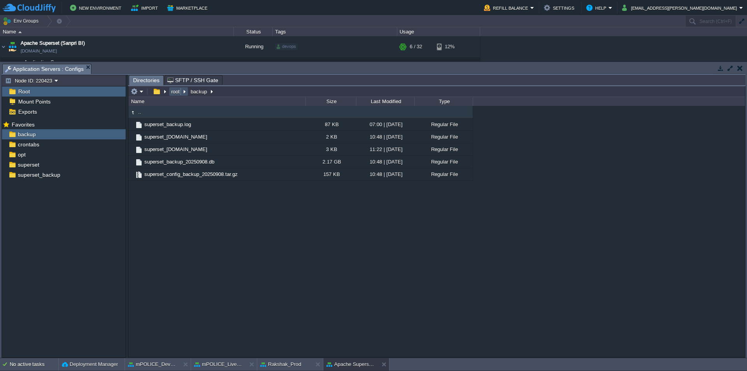
click at [174, 94] on button "root" at bounding box center [176, 91] width 12 height 7
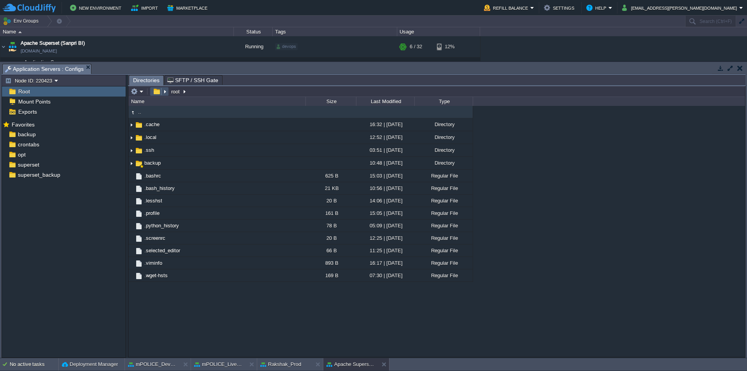
click at [157, 94] on button "button" at bounding box center [156, 91] width 11 height 7
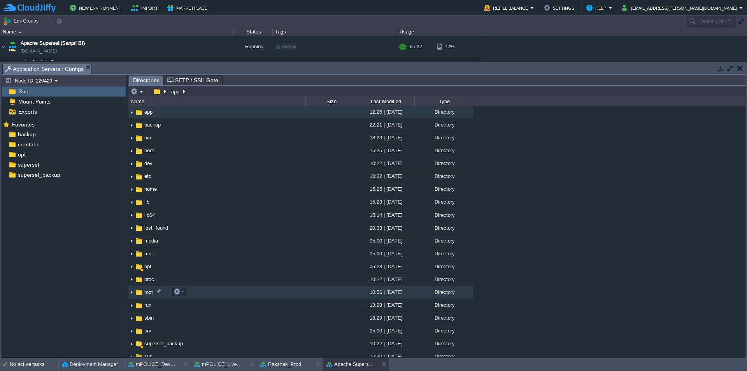
click at [150, 288] on td "root" at bounding box center [216, 292] width 177 height 13
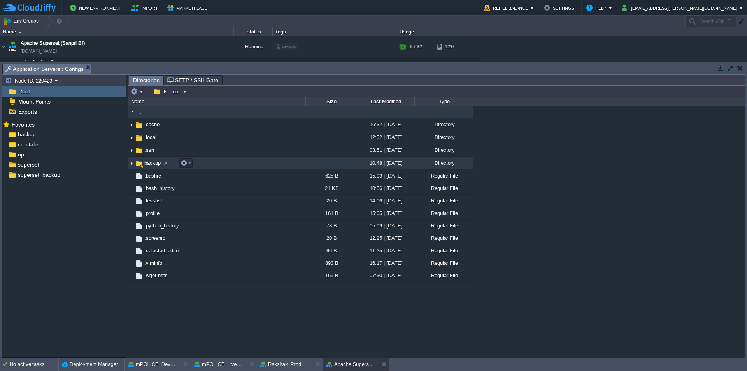
click at [159, 164] on span "backup" at bounding box center [152, 162] width 19 height 7
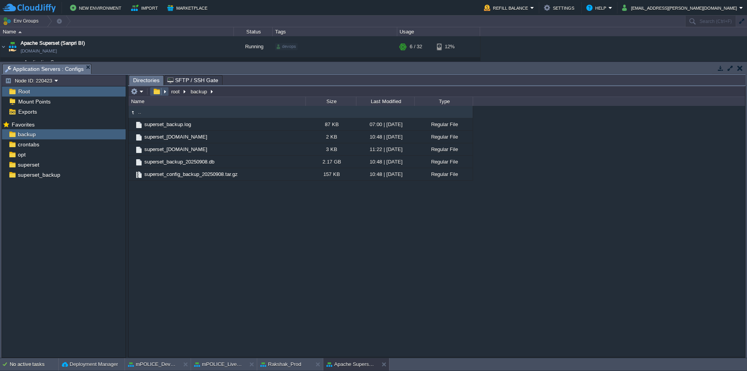
click at [156, 93] on button "button" at bounding box center [156, 91] width 11 height 7
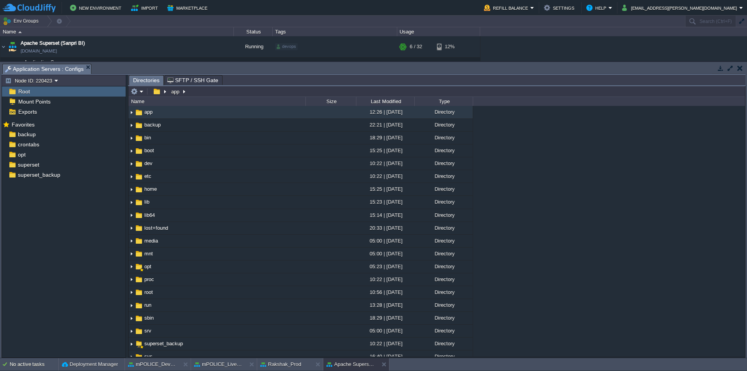
type input "/app"
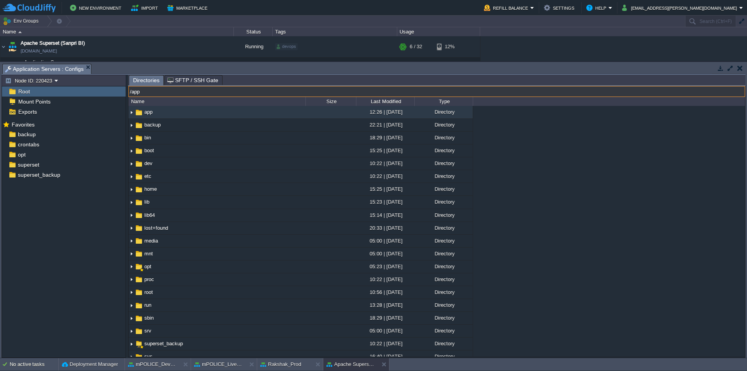
click at [209, 94] on input "/app" at bounding box center [436, 91] width 617 height 11
click at [217, 95] on input "/app" at bounding box center [436, 91] width 617 height 11
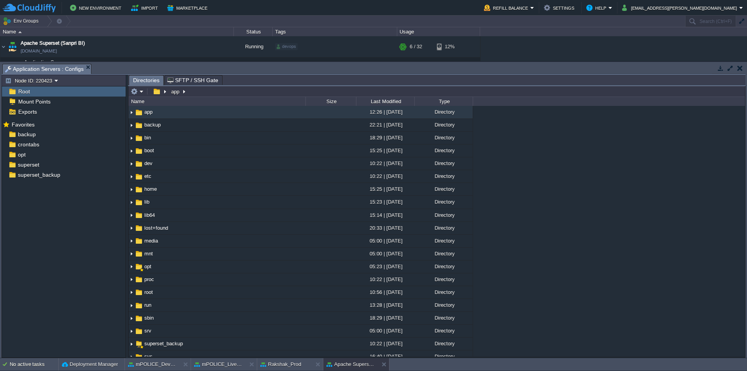
type input "/app"
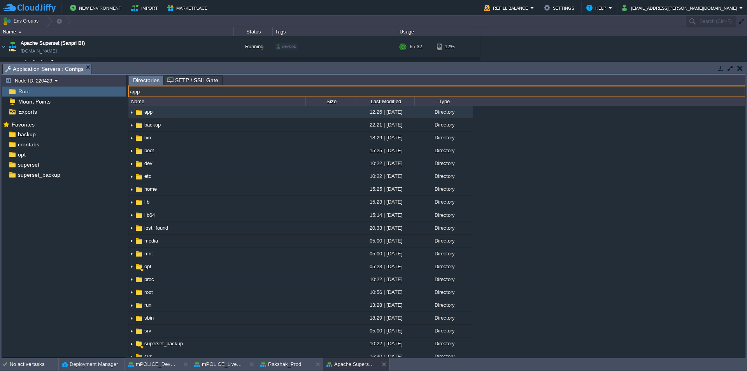
click at [189, 92] on input "/app" at bounding box center [436, 91] width 617 height 11
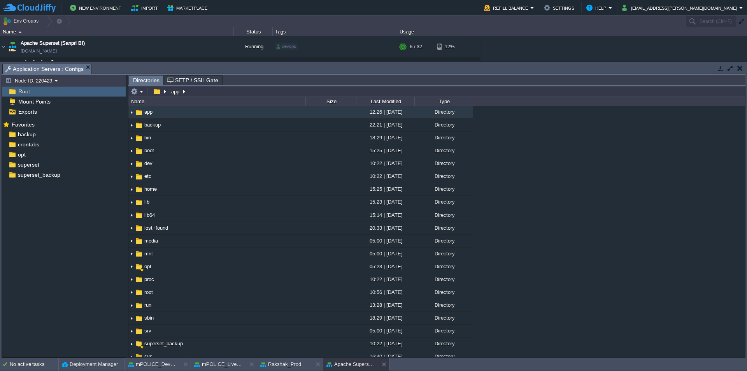
type input "/app"
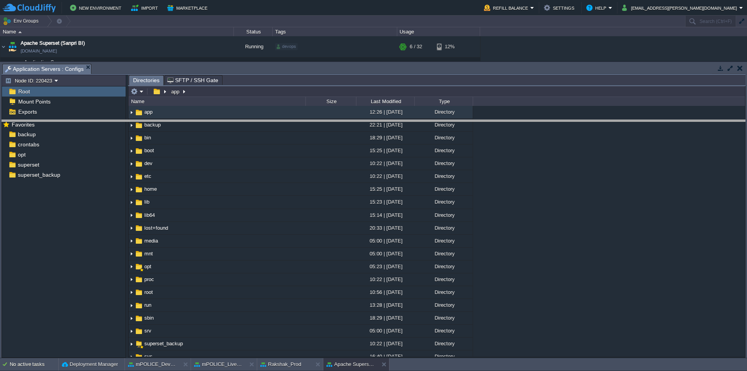
drag, startPoint x: 124, startPoint y: 77, endPoint x: 126, endPoint y: 166, distance: 88.7
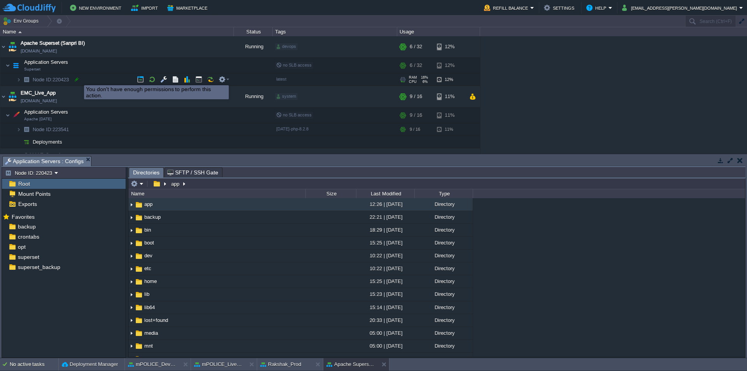
click at [78, 78] on div at bounding box center [76, 79] width 7 height 7
click at [77, 80] on div at bounding box center [76, 79] width 7 height 7
click at [76, 79] on div at bounding box center [76, 79] width 7 height 7
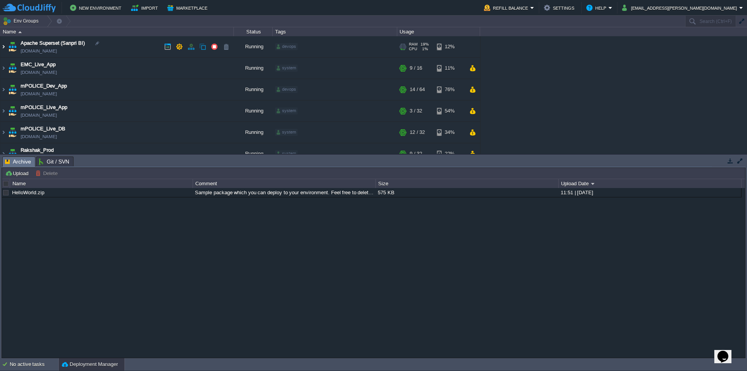
click at [1, 45] on img at bounding box center [3, 46] width 6 height 21
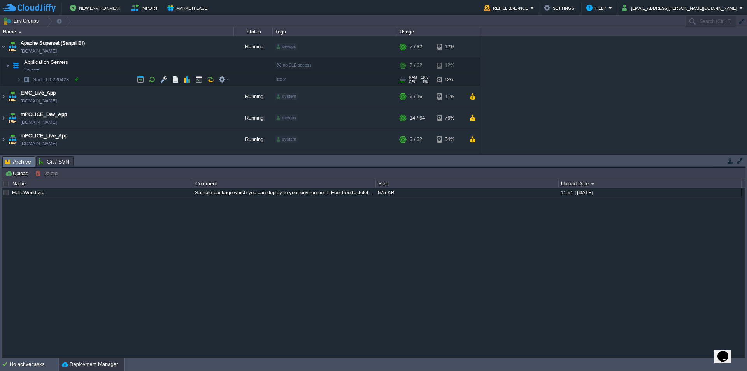
click at [79, 78] on div at bounding box center [76, 79] width 7 height 7
click at [76, 79] on div at bounding box center [76, 79] width 7 height 7
click at [47, 78] on span "Node ID:" at bounding box center [43, 80] width 20 height 6
